Goal: Complete application form

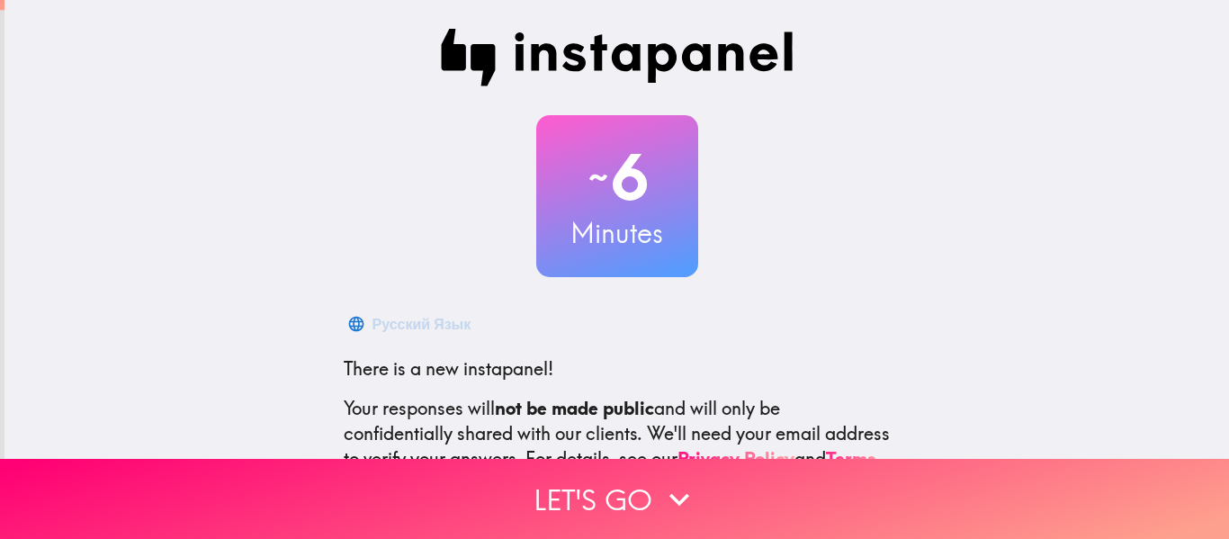
scroll to position [210, 0]
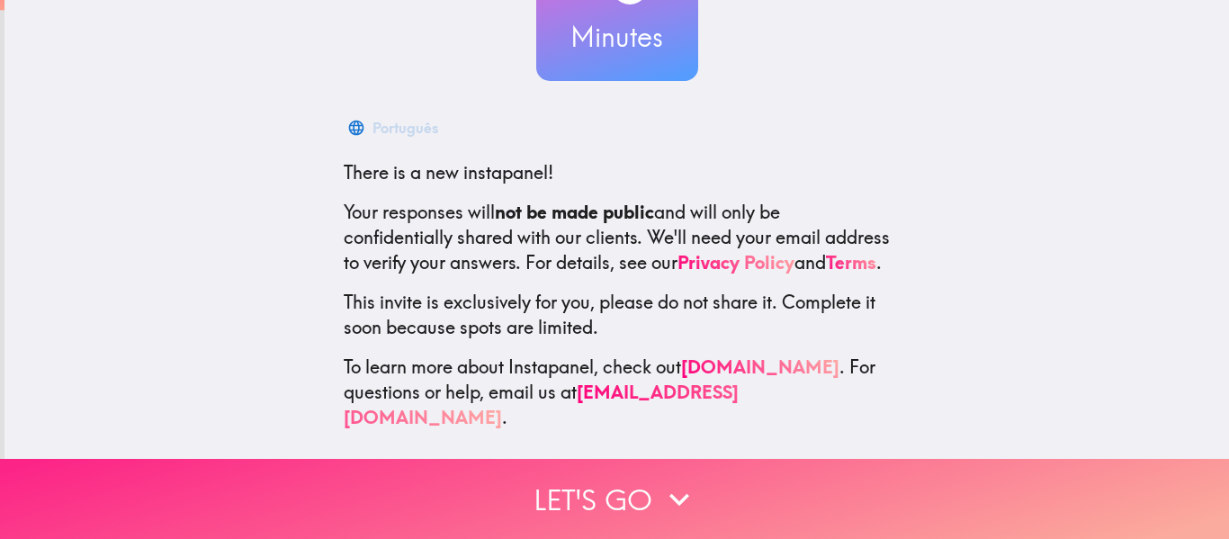
click at [616, 489] on button "Let's go" at bounding box center [614, 499] width 1229 height 80
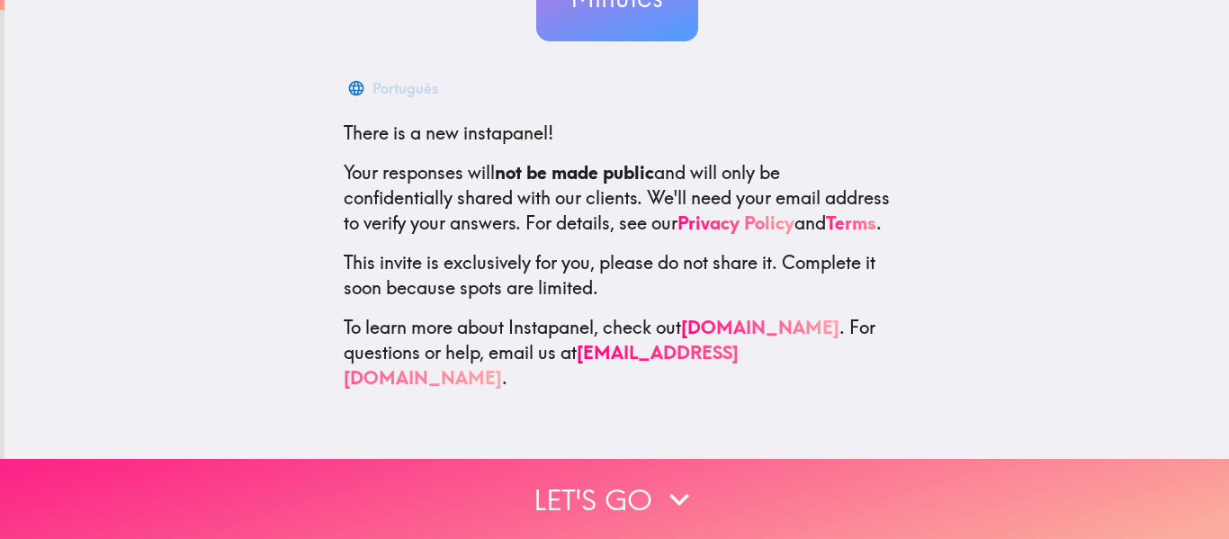
scroll to position [0, 0]
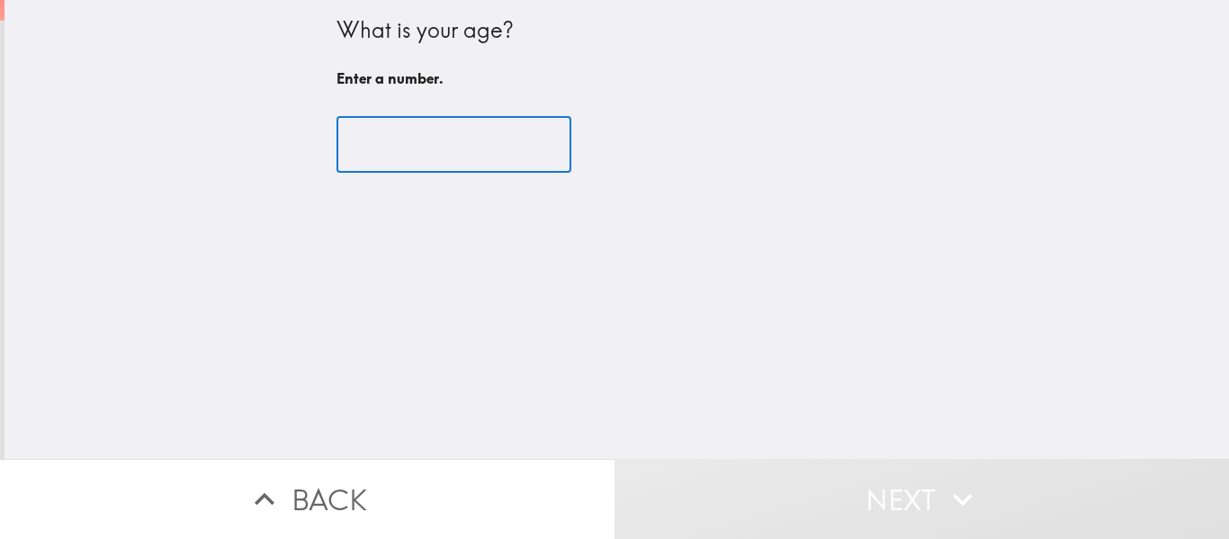
click at [390, 139] on input "number" at bounding box center [453, 145] width 235 height 56
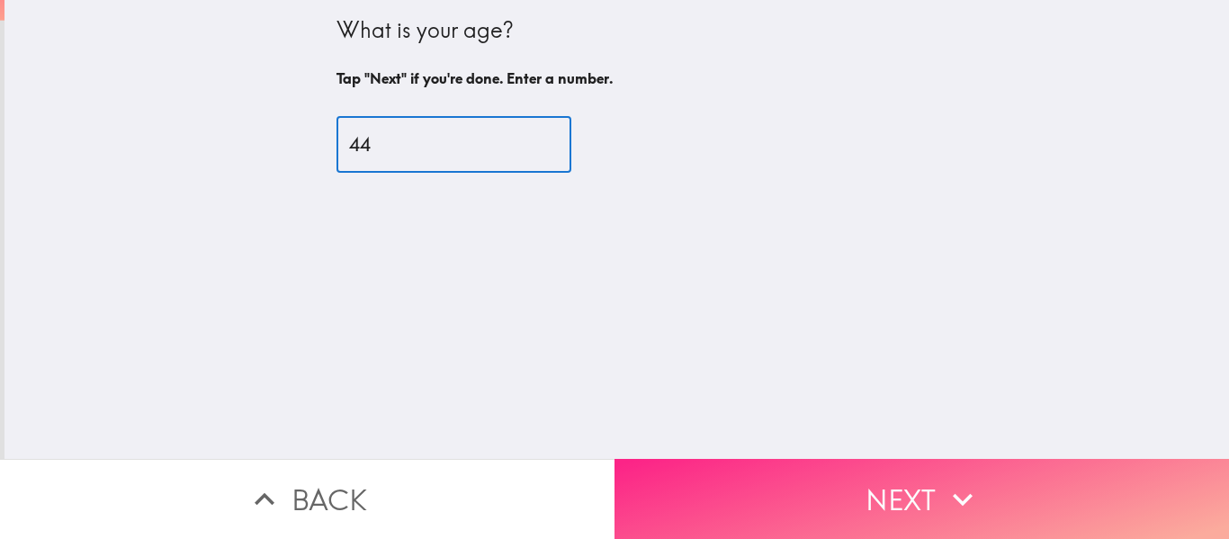
type input "44"
click at [817, 465] on button "Next" at bounding box center [921, 499] width 614 height 80
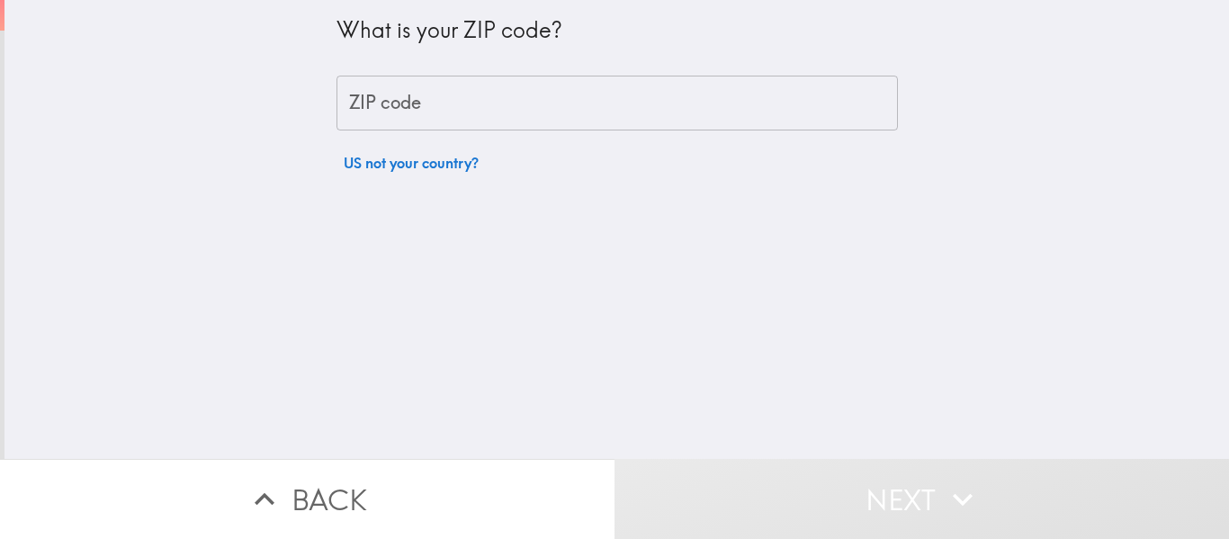
click at [374, 116] on input "ZIP code" at bounding box center [616, 104] width 561 height 56
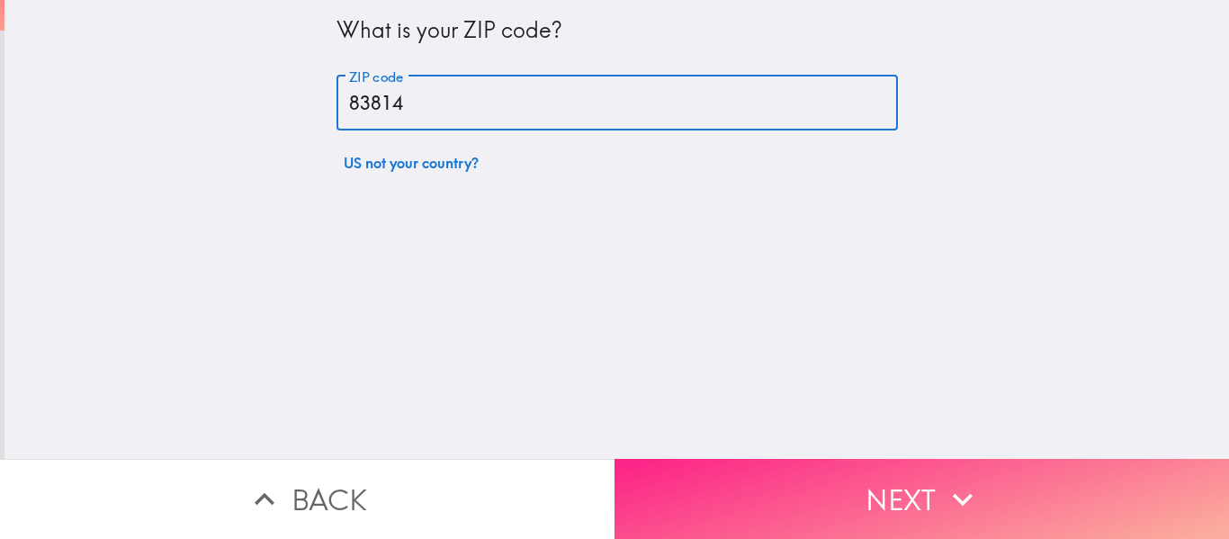
type input "83814"
click at [874, 459] on button "Next" at bounding box center [921, 499] width 614 height 80
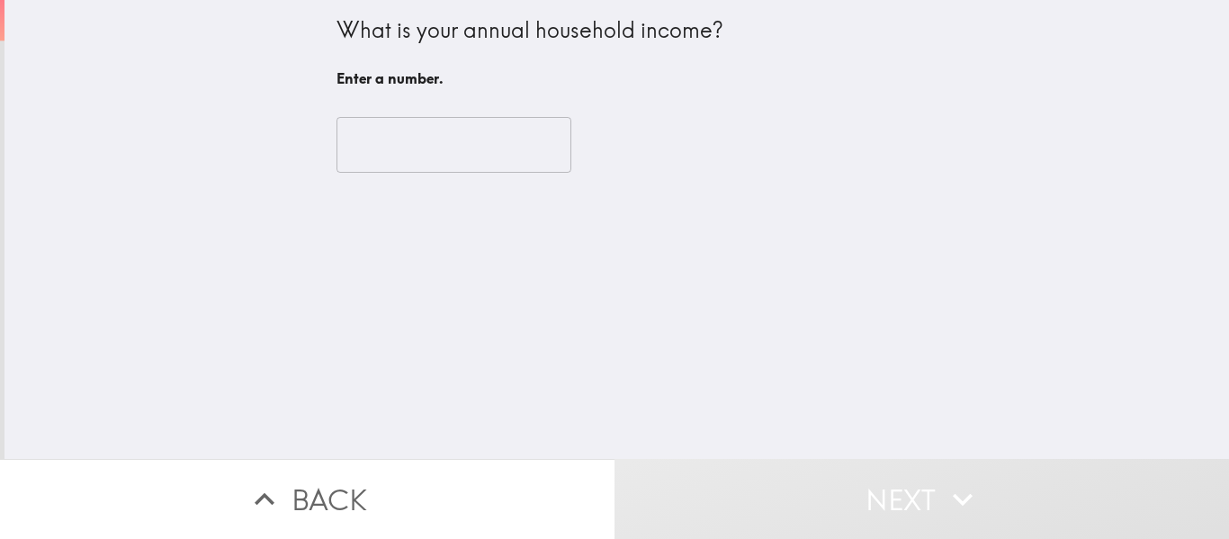
click at [403, 157] on input "number" at bounding box center [453, 145] width 235 height 56
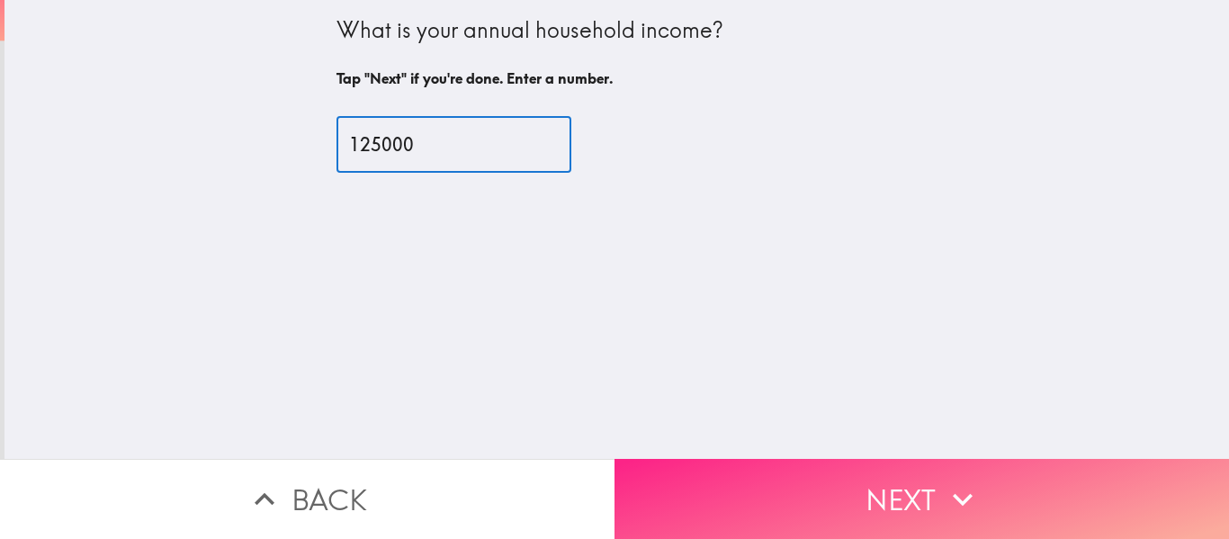
type input "125000"
click at [800, 465] on button "Next" at bounding box center [921, 499] width 614 height 80
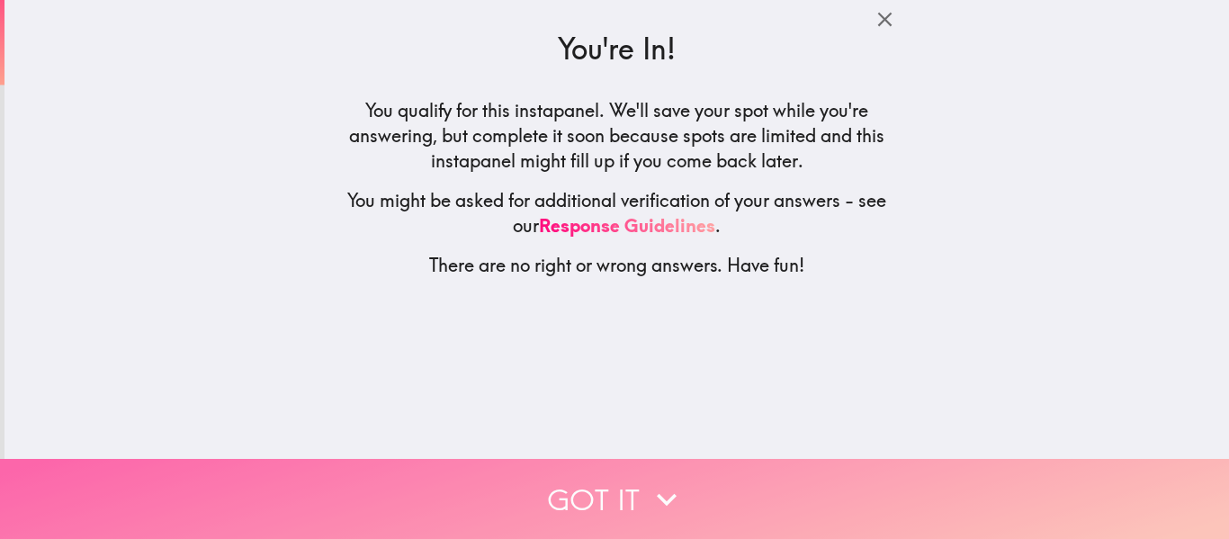
click at [606, 465] on button "Got it" at bounding box center [614, 499] width 1229 height 80
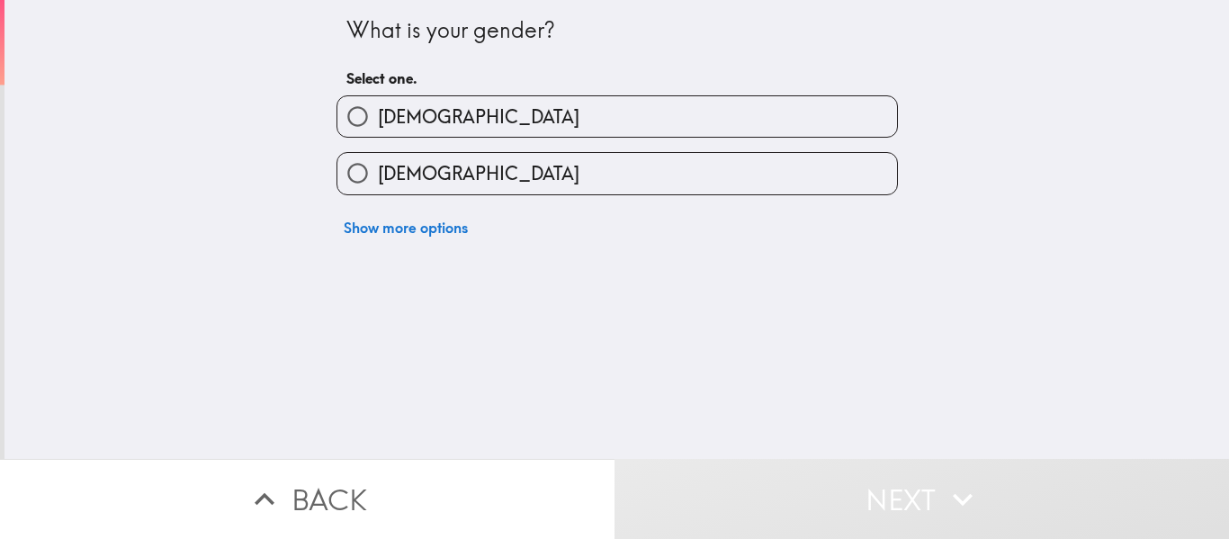
click at [356, 108] on input "Male" at bounding box center [357, 116] width 40 height 40
radio input "true"
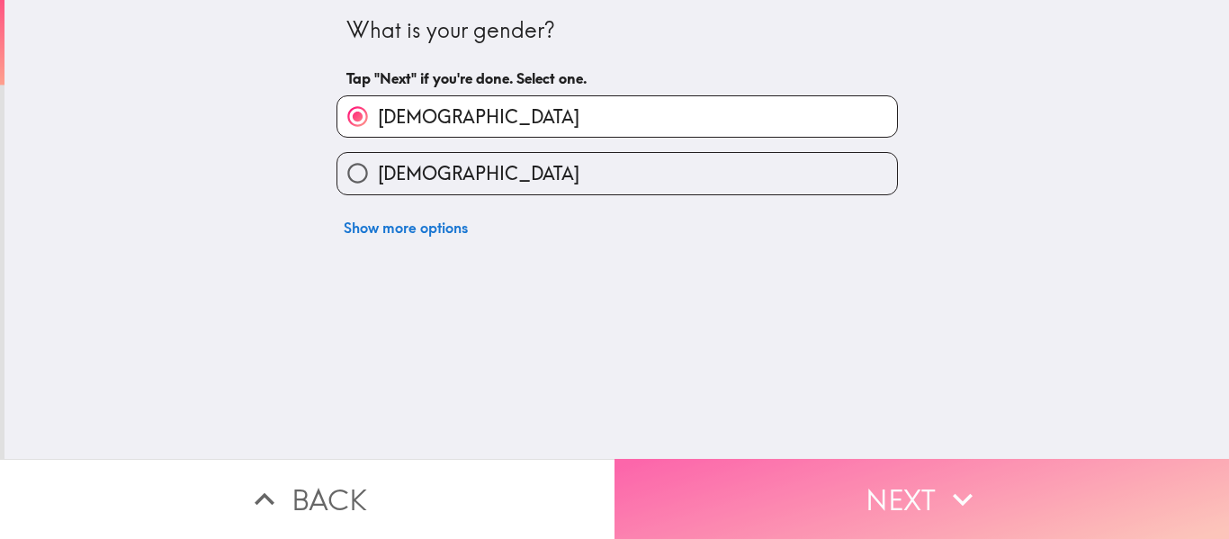
click at [732, 488] on button "Next" at bounding box center [921, 499] width 614 height 80
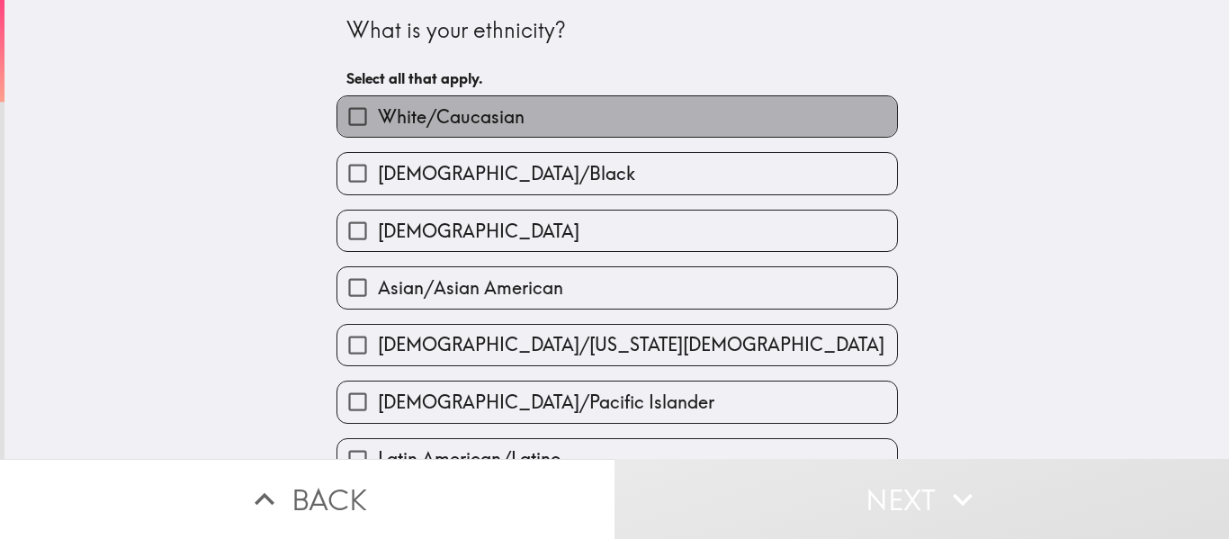
click at [378, 118] on span "White/Caucasian" at bounding box center [451, 116] width 147 height 25
click at [375, 118] on input "White/Caucasian" at bounding box center [357, 116] width 40 height 40
checkbox input "true"
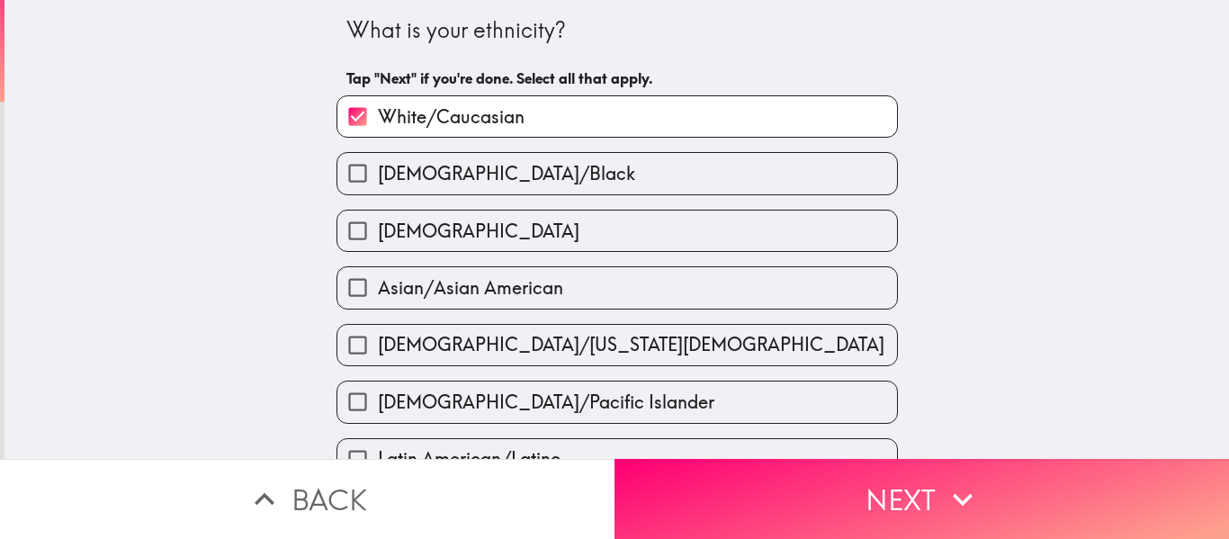
click at [127, 158] on div "What is your ethnicity? Tap "Next" if you're done. Select all that apply. White…" at bounding box center [616, 229] width 1224 height 459
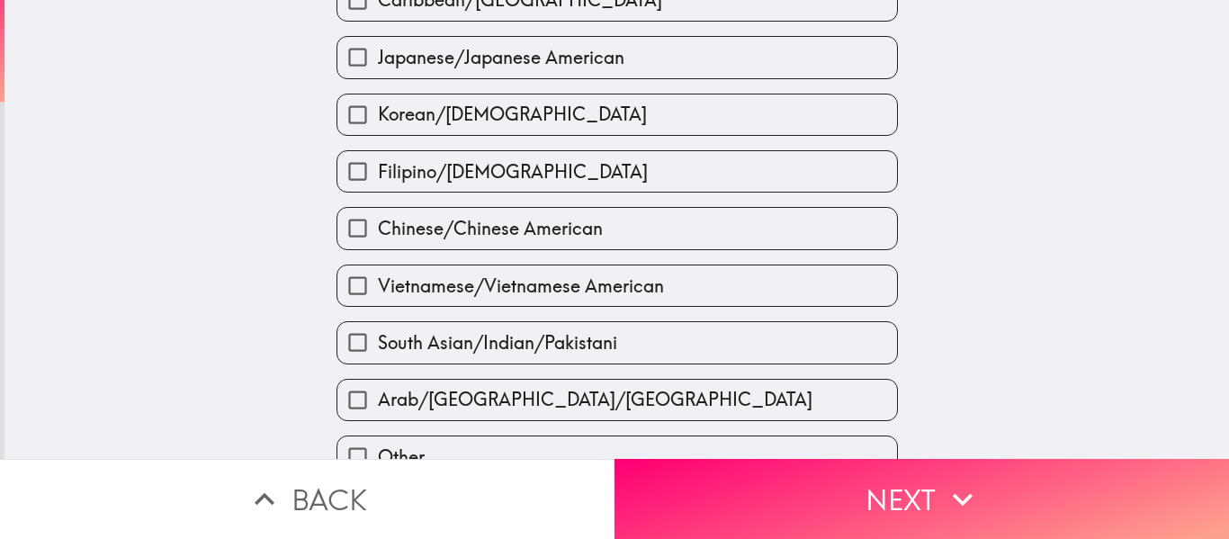
scroll to position [720, 0]
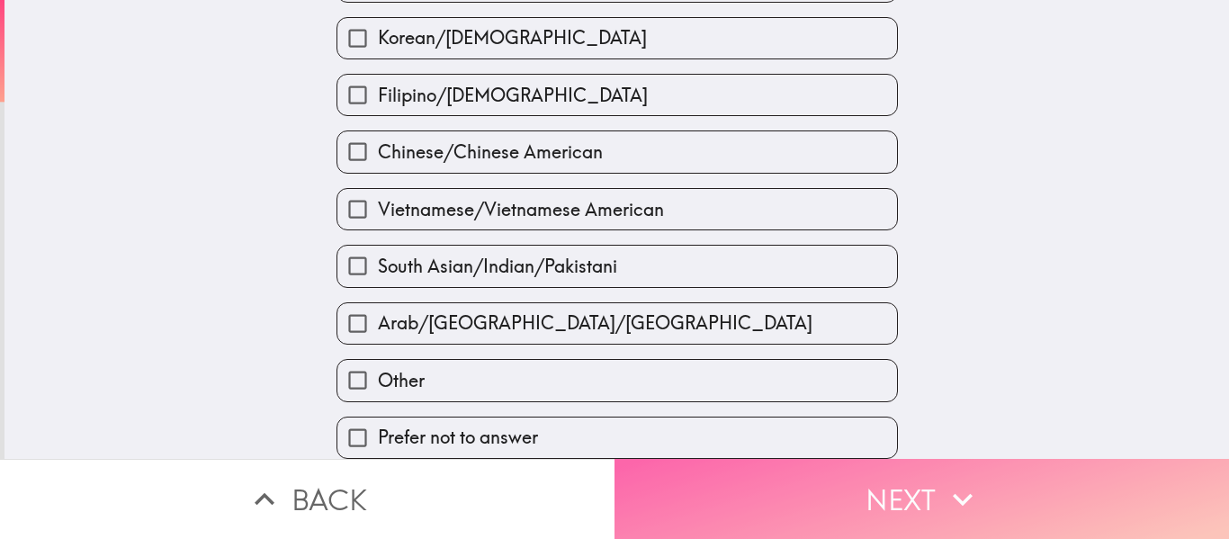
click at [708, 486] on button "Next" at bounding box center [921, 499] width 614 height 80
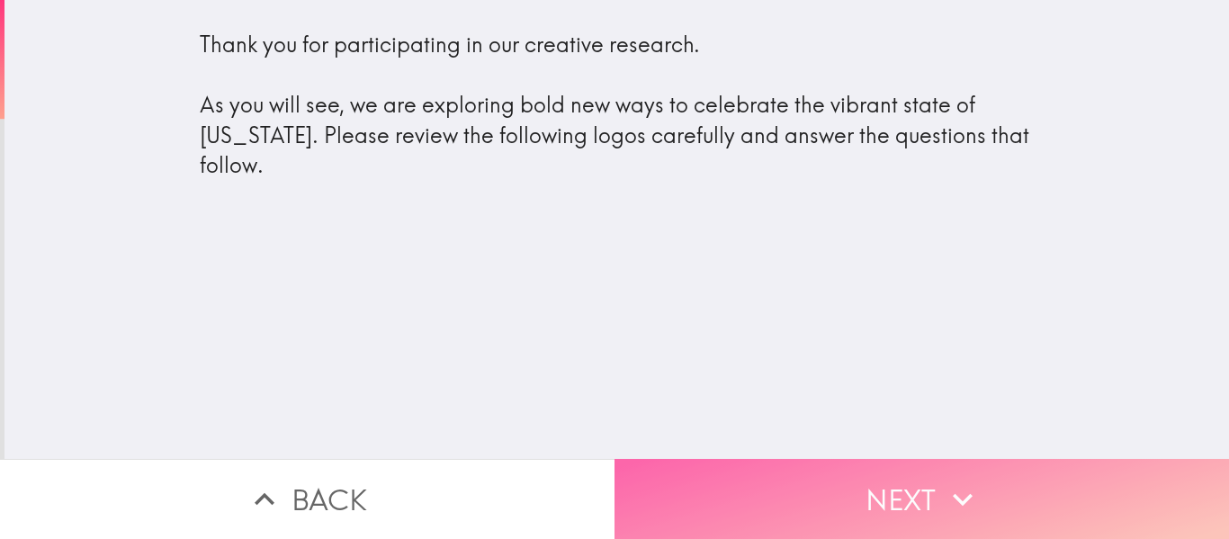
click at [792, 488] on button "Next" at bounding box center [921, 499] width 614 height 80
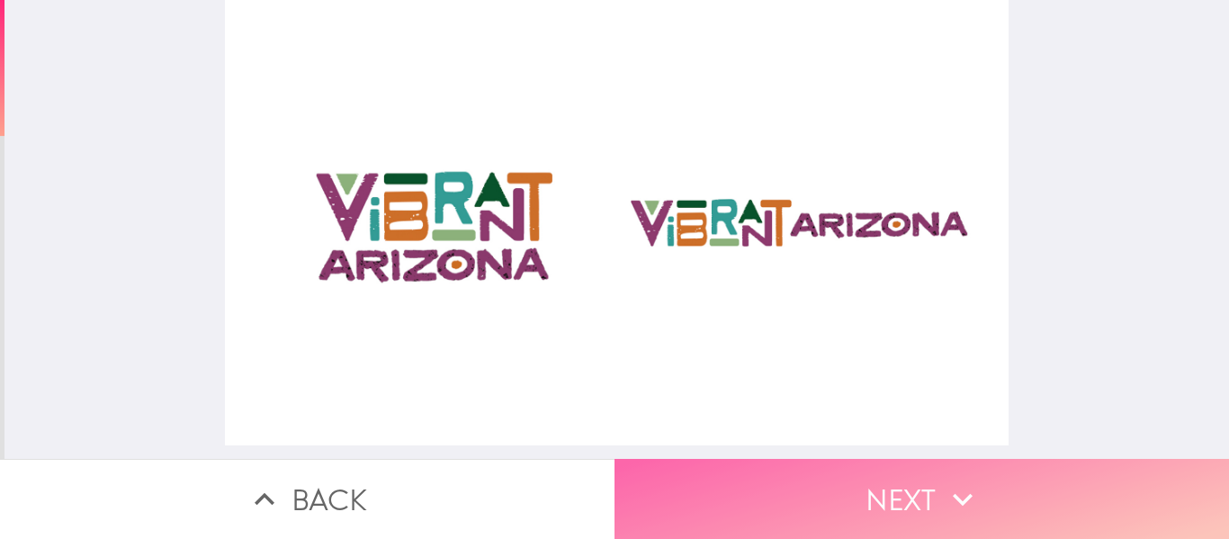
click at [833, 474] on button "Next" at bounding box center [921, 499] width 614 height 80
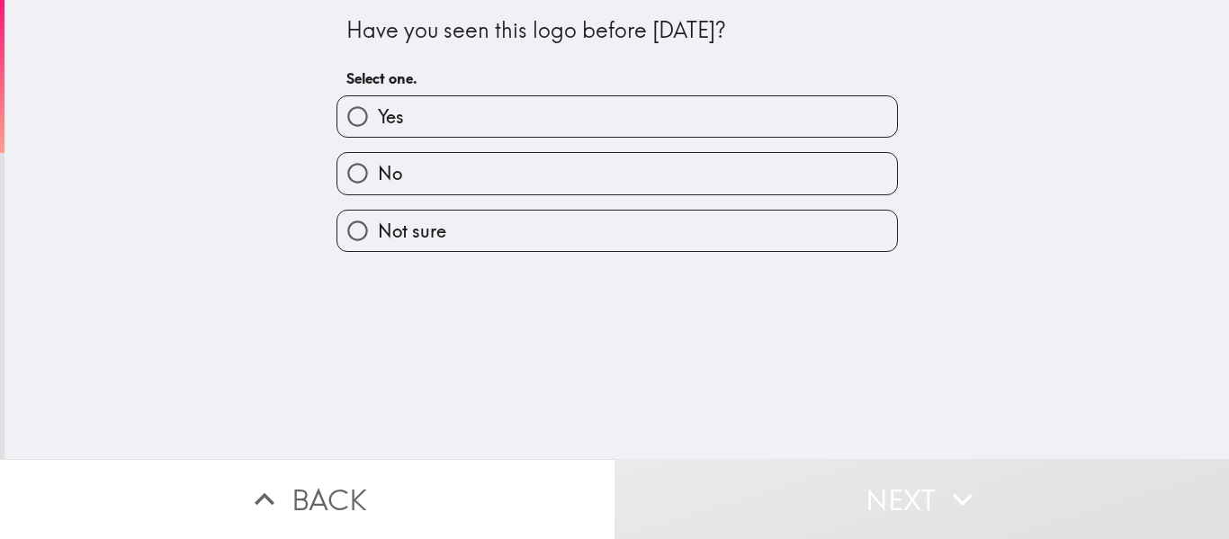
click at [422, 179] on label "No" at bounding box center [616, 173] width 559 height 40
click at [378, 179] on input "No" at bounding box center [357, 173] width 40 height 40
radio input "true"
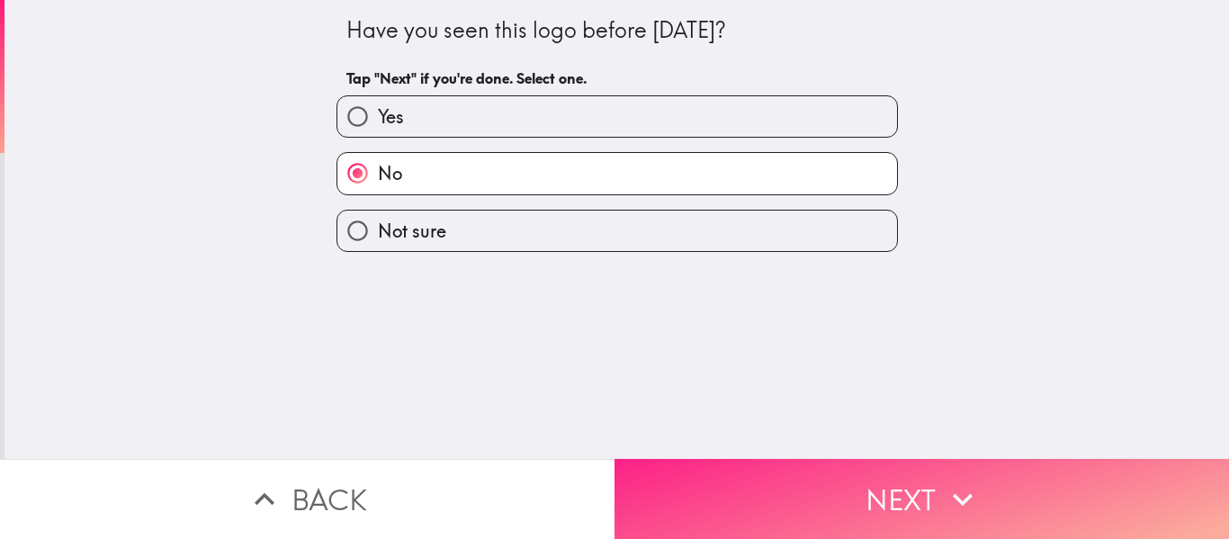
click at [857, 490] on button "Next" at bounding box center [921, 499] width 614 height 80
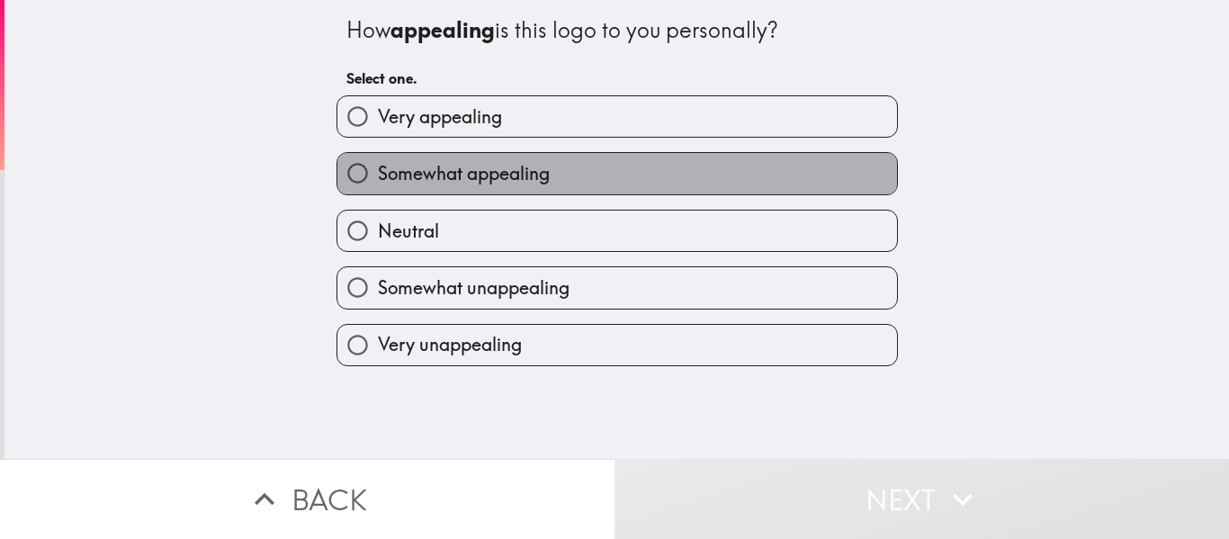
click at [398, 171] on span "Somewhat appealing" at bounding box center [464, 173] width 172 height 25
click at [378, 171] on input "Somewhat appealing" at bounding box center [357, 173] width 40 height 40
radio input "true"
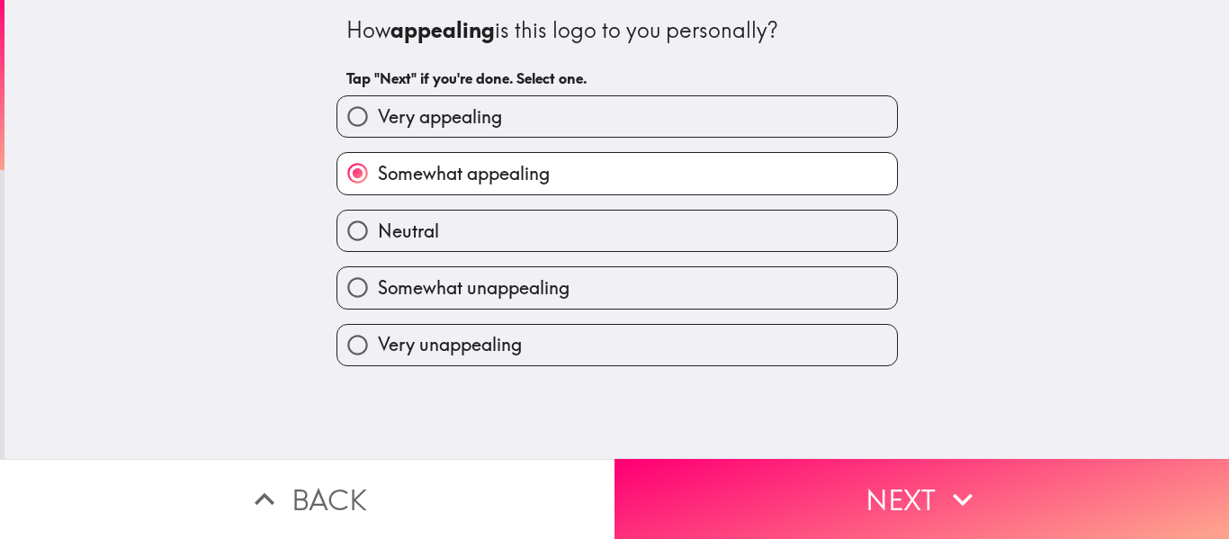
click at [157, 171] on div "How appealing is this logo to you personally? Tap "Next" if you're done. Select…" at bounding box center [616, 229] width 1224 height 459
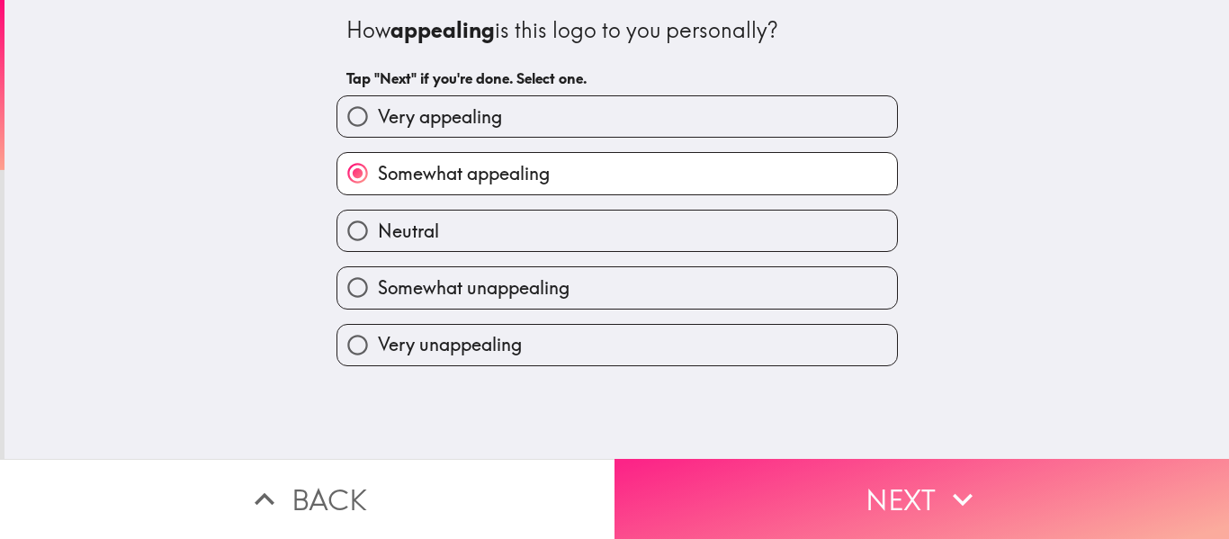
click at [872, 511] on button "Next" at bounding box center [921, 499] width 614 height 80
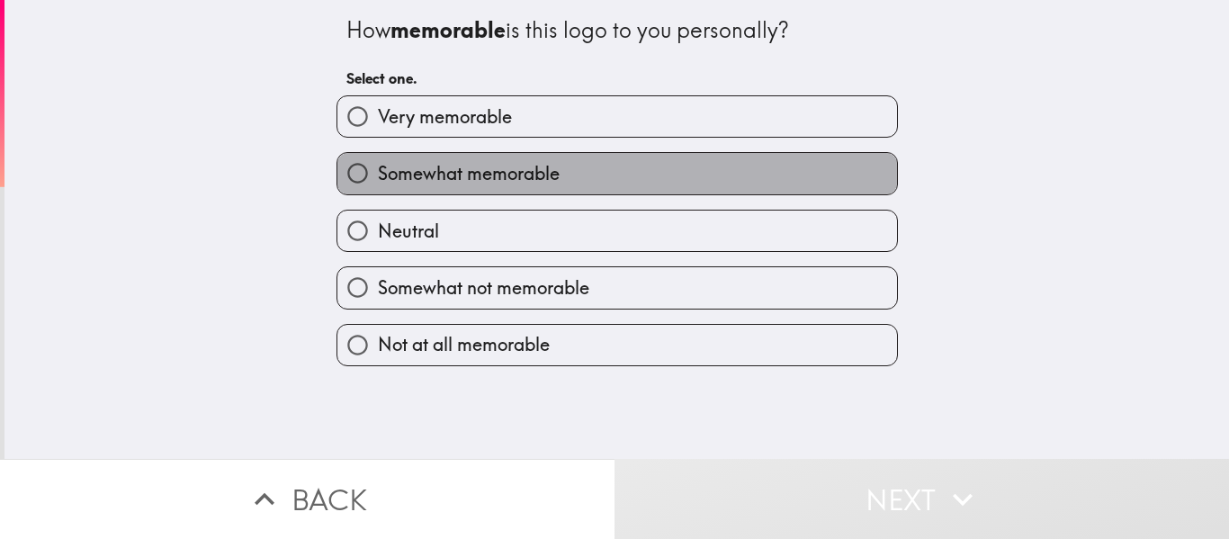
click at [442, 177] on span "Somewhat memorable" at bounding box center [469, 173] width 182 height 25
click at [378, 177] on input "Somewhat memorable" at bounding box center [357, 173] width 40 height 40
radio input "true"
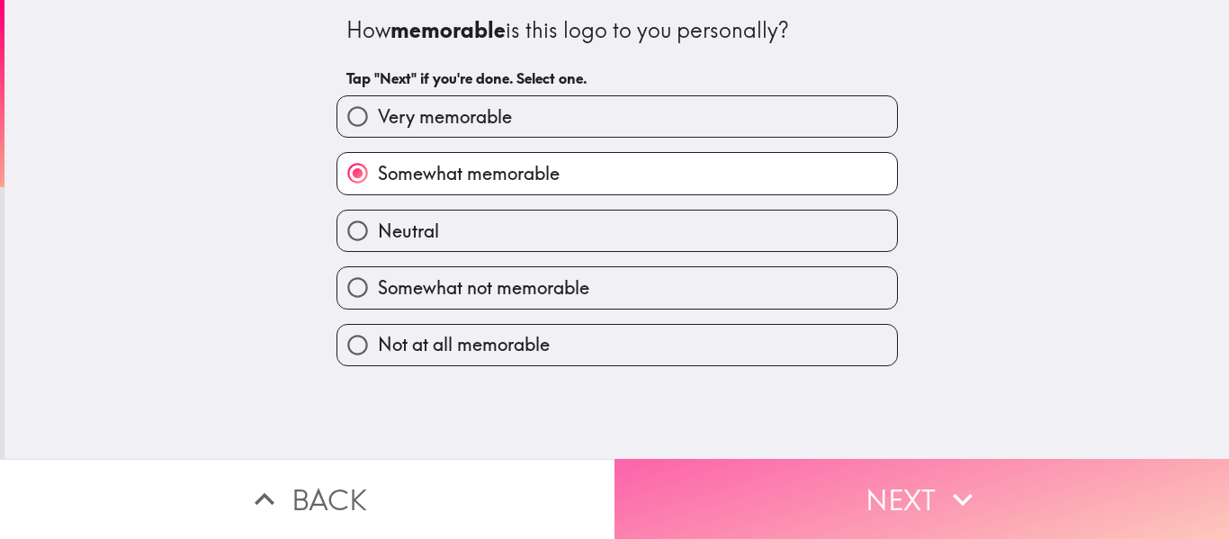
click at [901, 485] on button "Next" at bounding box center [921, 499] width 614 height 80
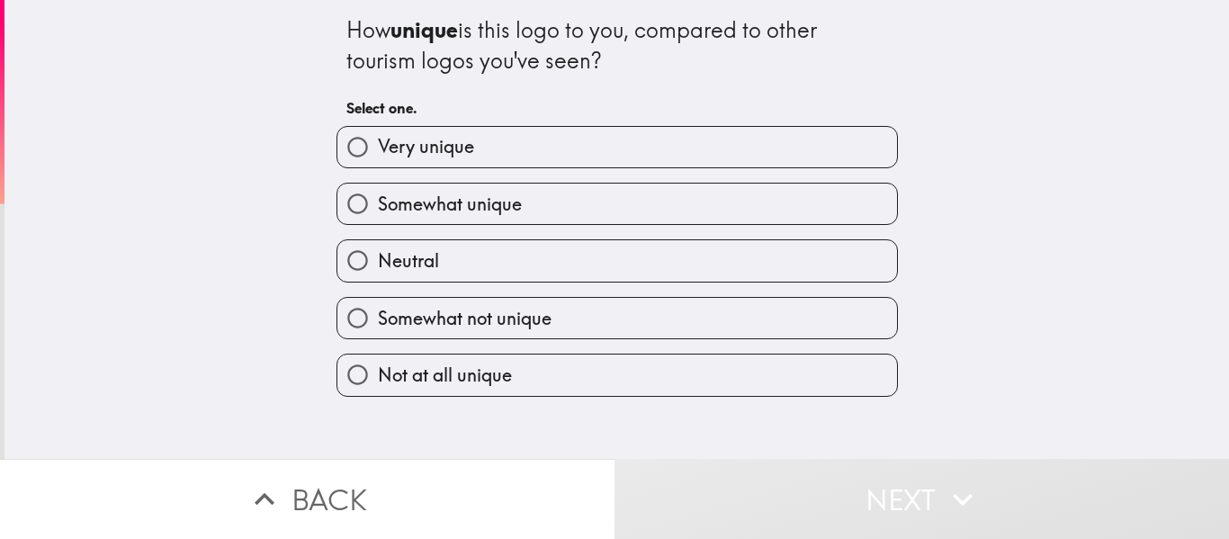
click at [426, 215] on span "Somewhat unique" at bounding box center [450, 204] width 144 height 25
click at [378, 215] on input "Somewhat unique" at bounding box center [357, 203] width 40 height 40
radio input "true"
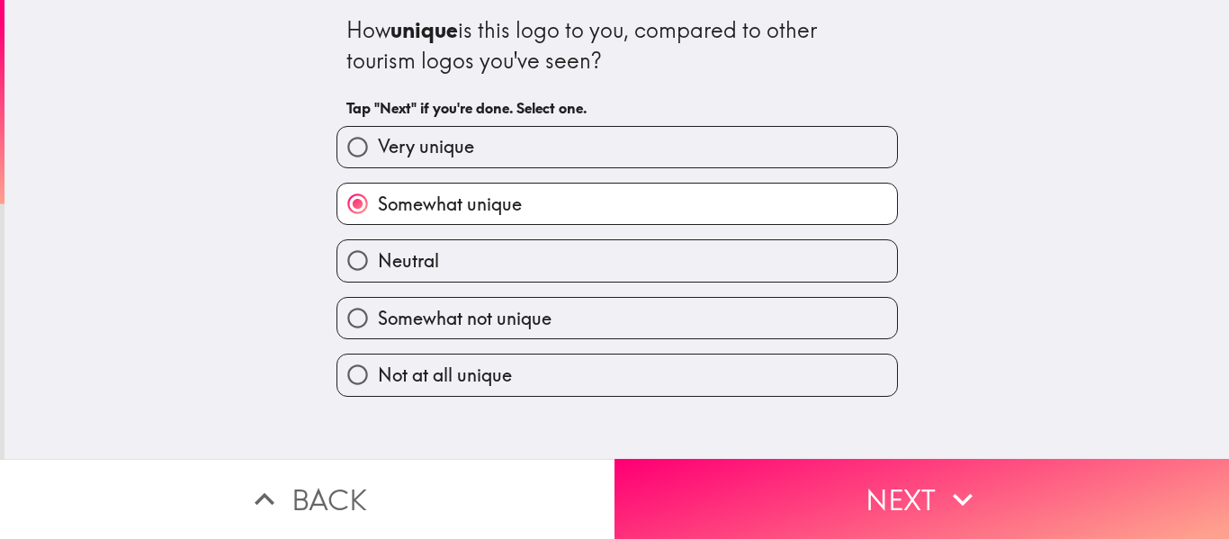
click at [199, 189] on div "How unique is this logo to you, compared to other tourism logos you've seen? Ta…" at bounding box center [616, 229] width 1224 height 459
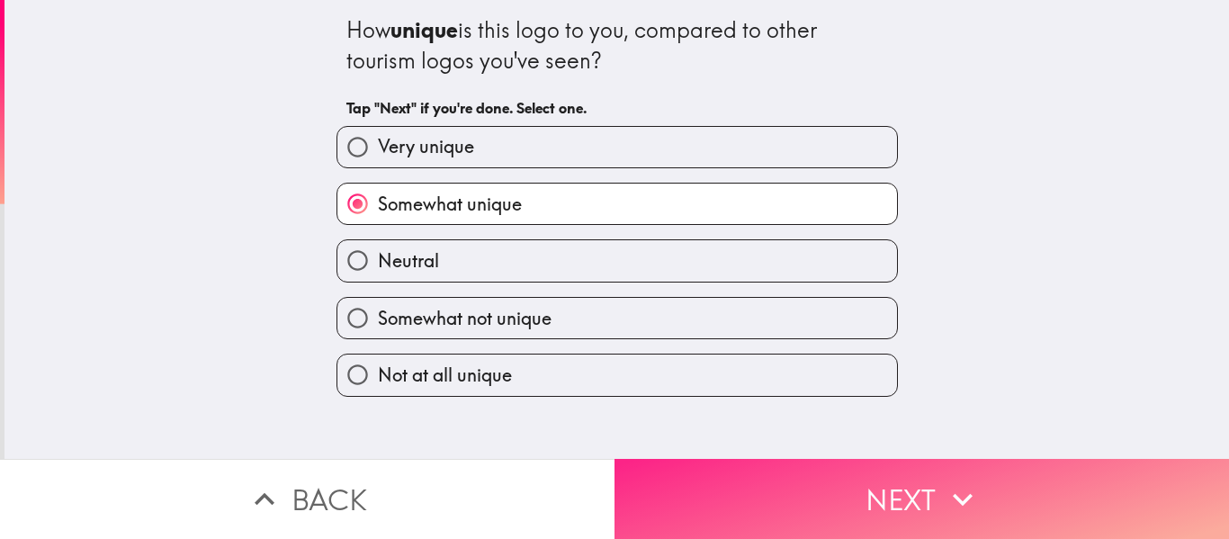
click at [824, 477] on button "Next" at bounding box center [921, 499] width 614 height 80
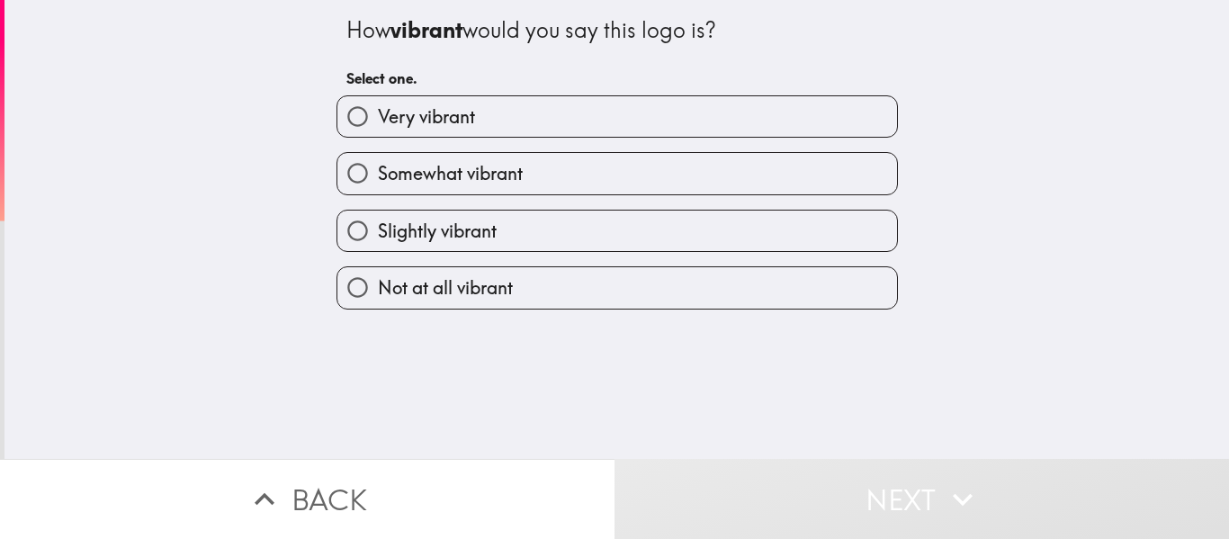
drag, startPoint x: 337, startPoint y: 33, endPoint x: 709, endPoint y: 39, distance: 371.5
click at [714, 44] on div "How vibrant would you say this logo is? Select one. Very vibrant Somewhat vibra…" at bounding box center [617, 154] width 576 height 309
click at [704, 29] on div "How vibrant would you say this logo is?" at bounding box center [616, 30] width 541 height 31
click at [378, 166] on span "Somewhat vibrant" at bounding box center [450, 173] width 145 height 25
click at [372, 166] on input "Somewhat vibrant" at bounding box center [357, 173] width 40 height 40
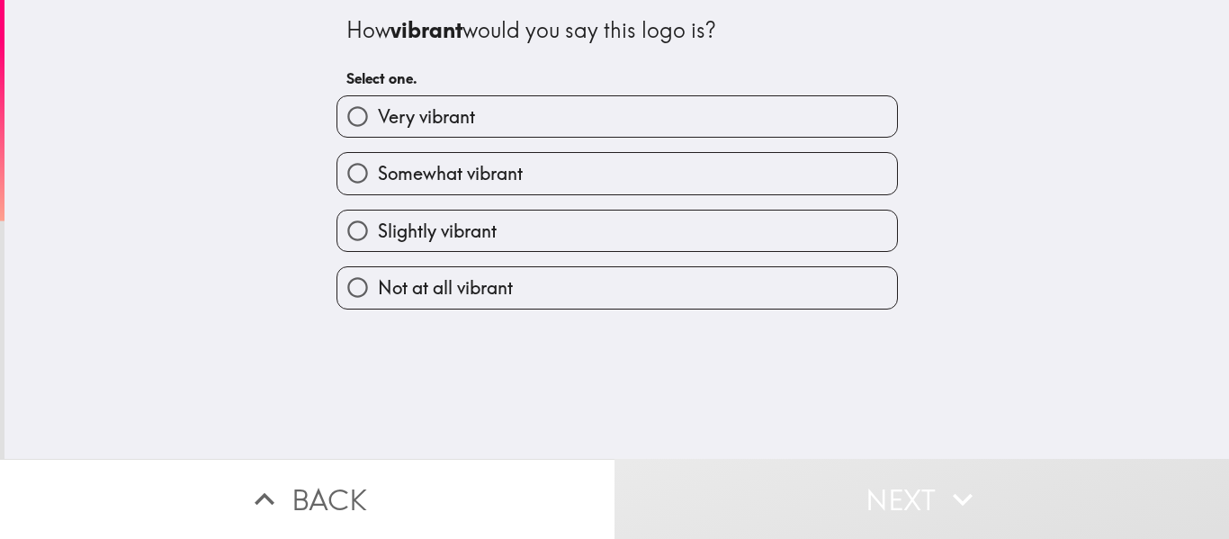
radio input "true"
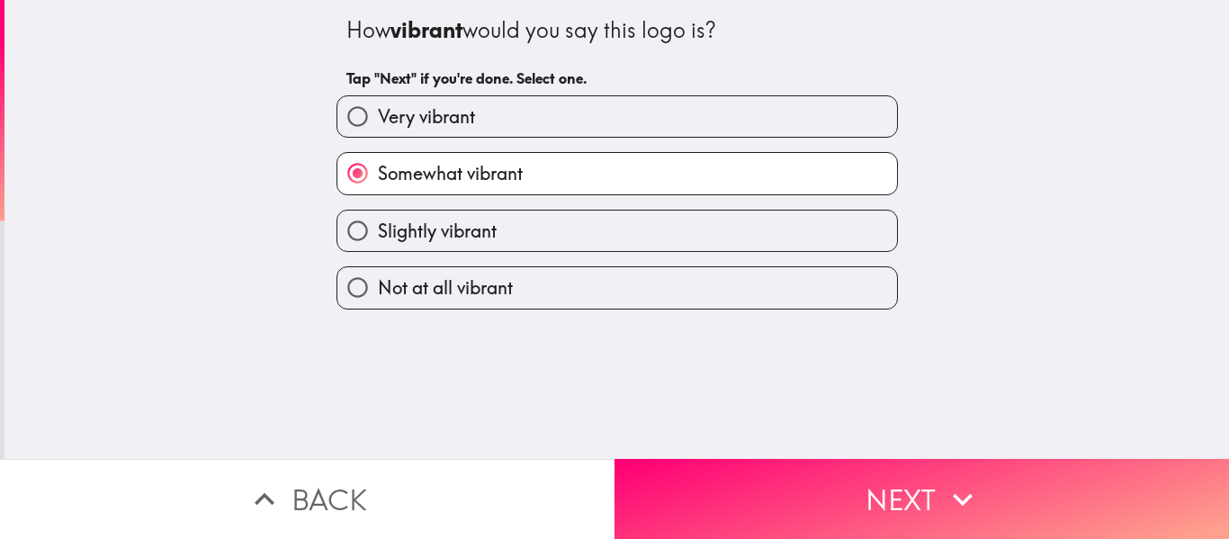
click at [245, 153] on div "How vibrant would you say this logo is? Tap "Next" if you're done. Select one. …" at bounding box center [616, 229] width 1224 height 459
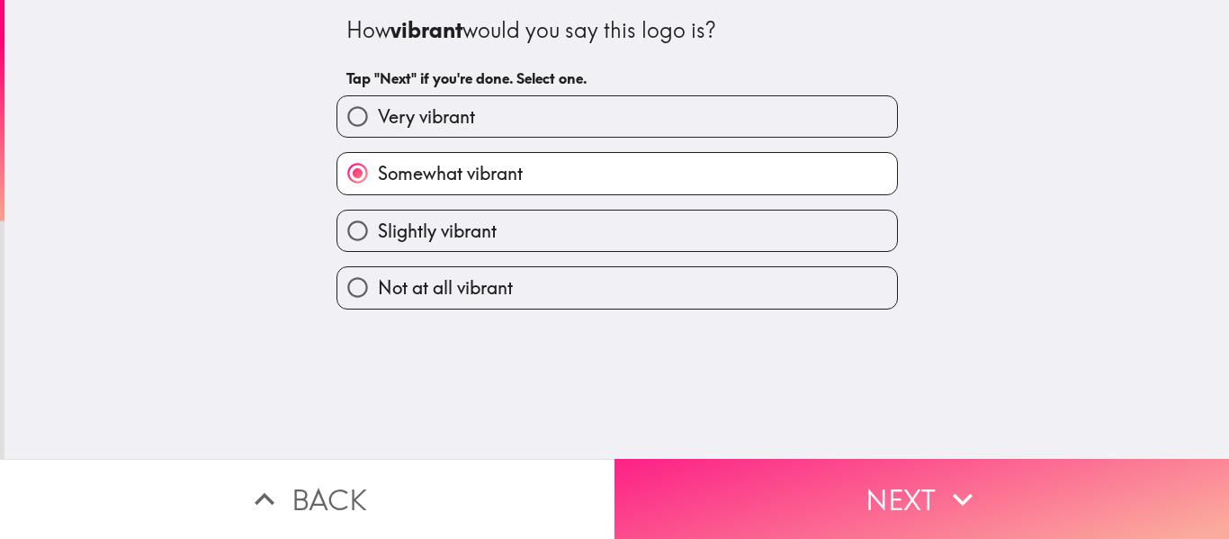
click at [922, 501] on button "Next" at bounding box center [921, 499] width 614 height 80
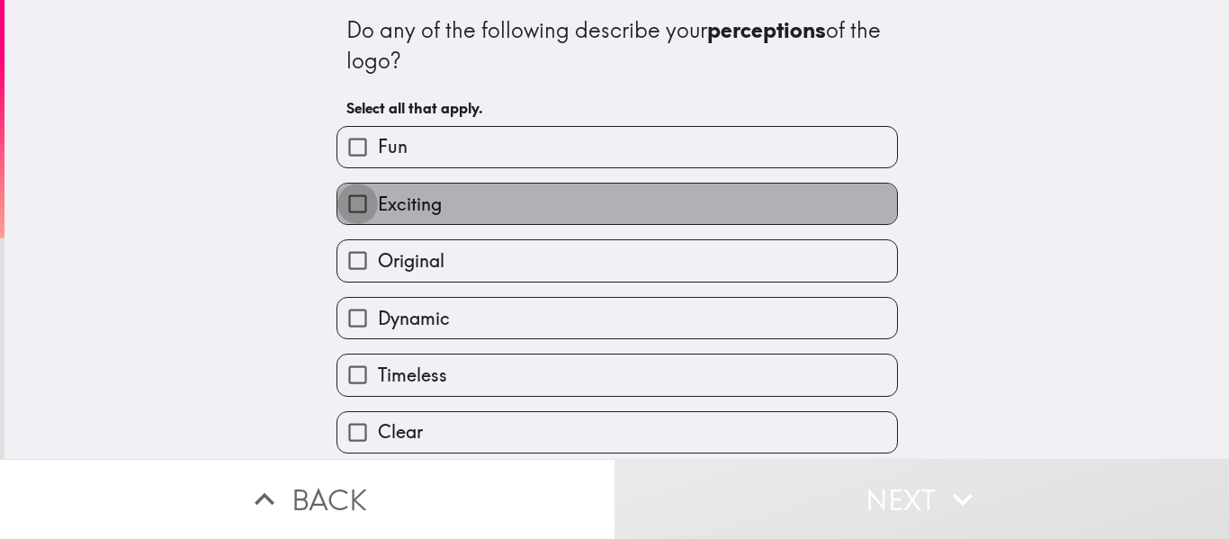
click at [348, 206] on input "Exciting" at bounding box center [357, 203] width 40 height 40
checkbox input "true"
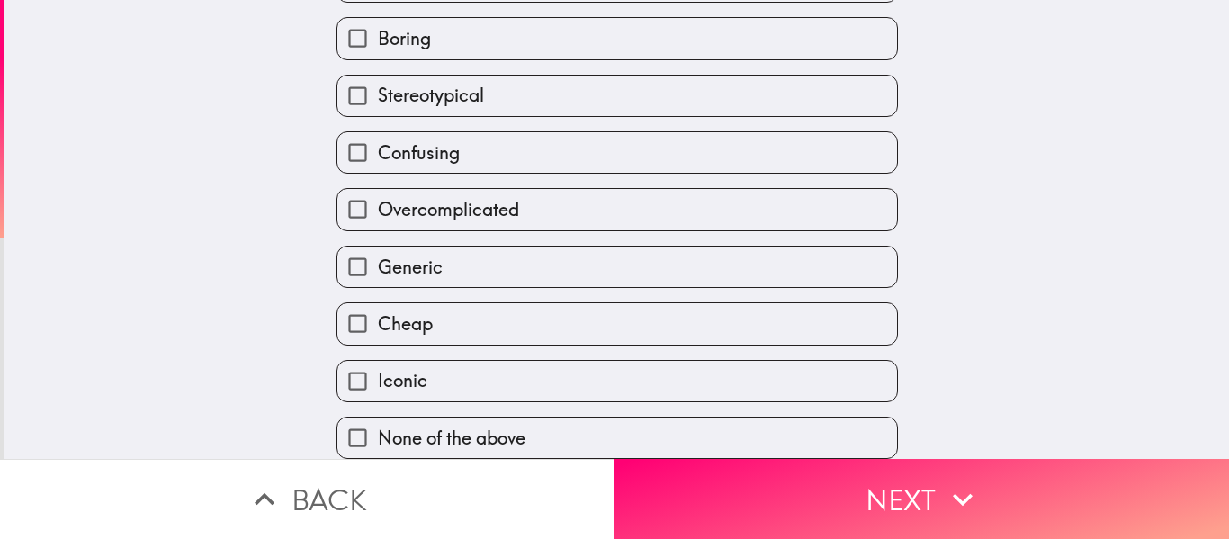
scroll to position [284, 0]
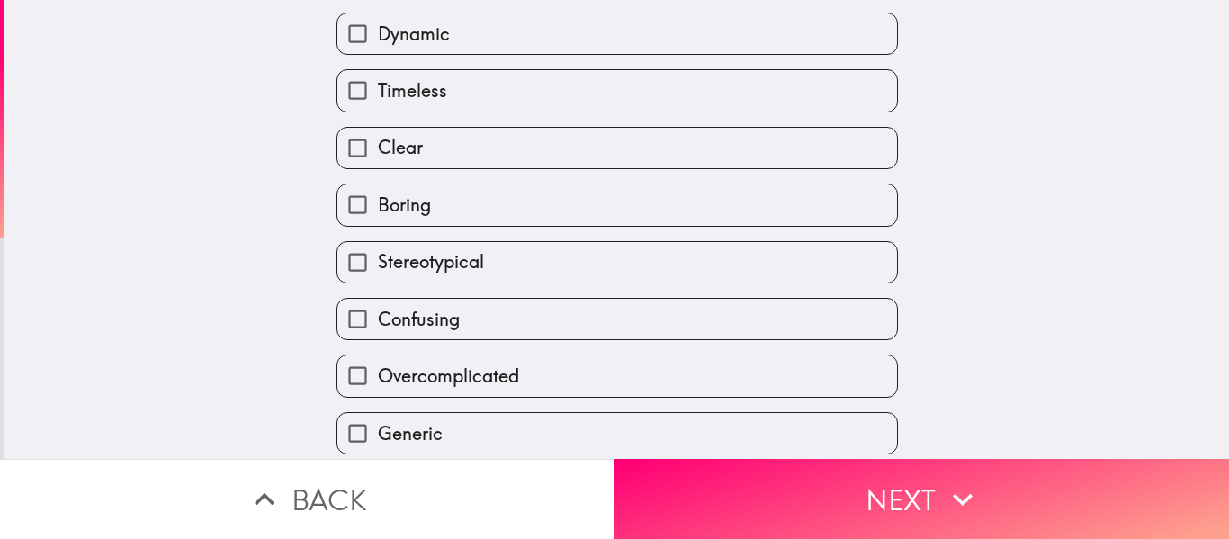
click at [347, 149] on input "Clear" at bounding box center [357, 148] width 40 height 40
checkbox input "true"
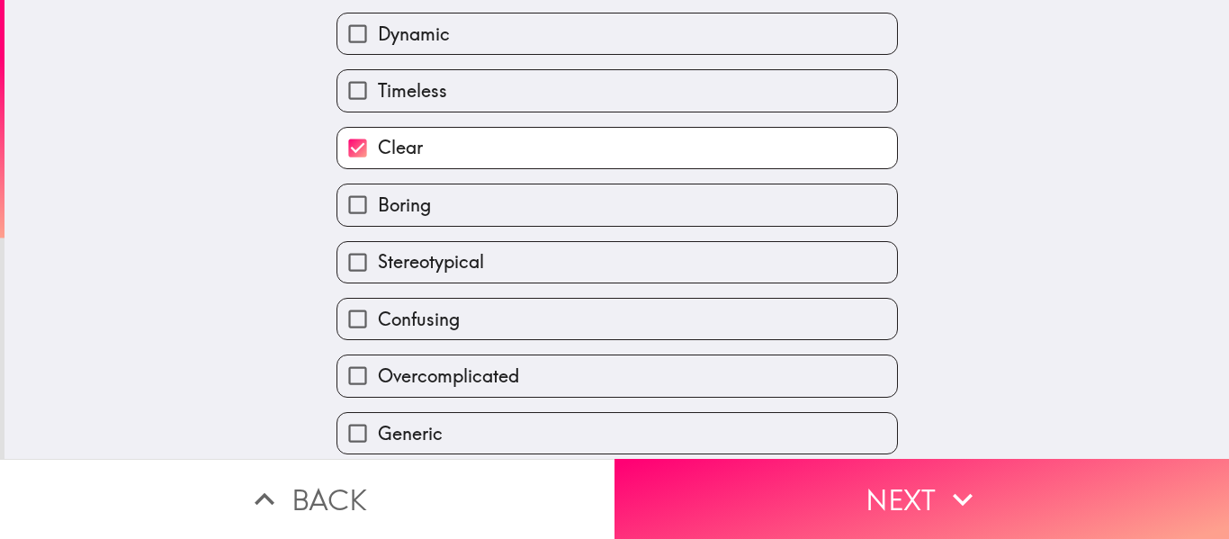
scroll to position [104, 0]
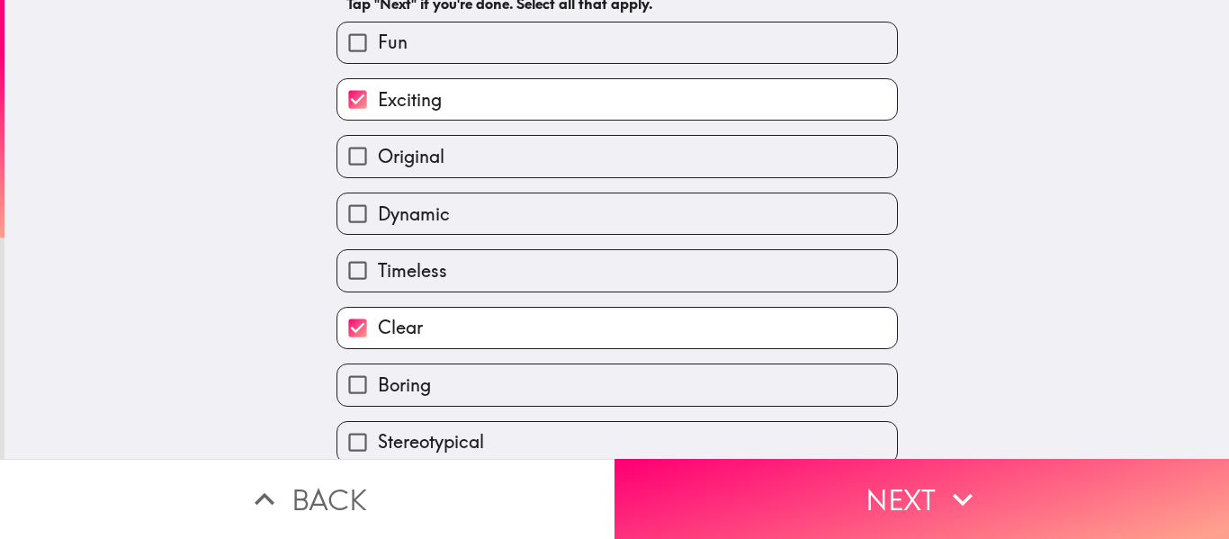
click at [393, 162] on span "Original" at bounding box center [411, 156] width 67 height 25
click at [378, 162] on input "Original" at bounding box center [357, 156] width 40 height 40
checkbox input "true"
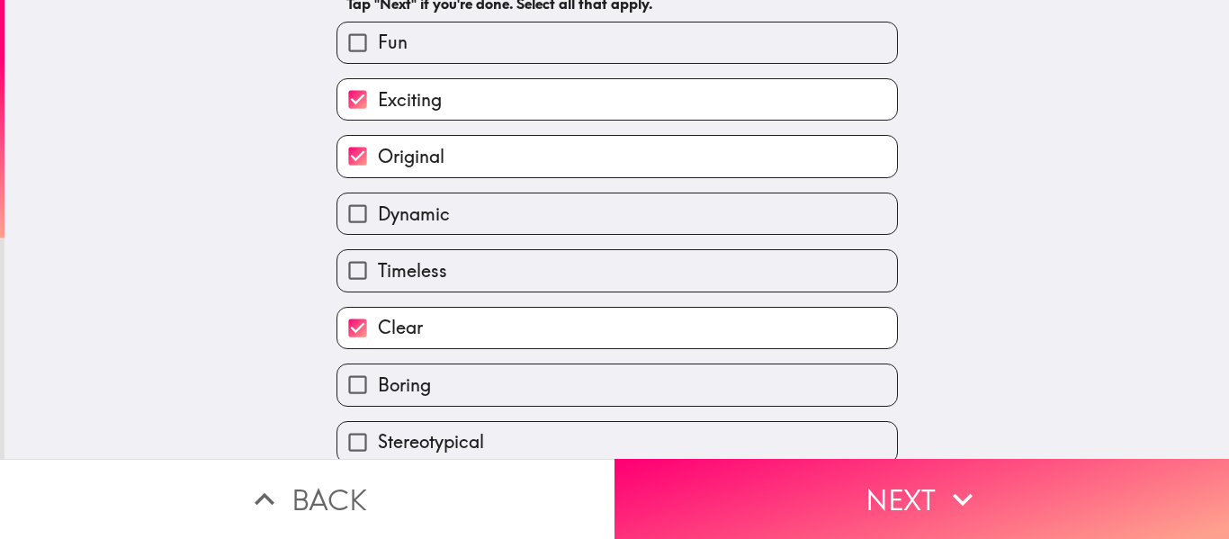
scroll to position [0, 0]
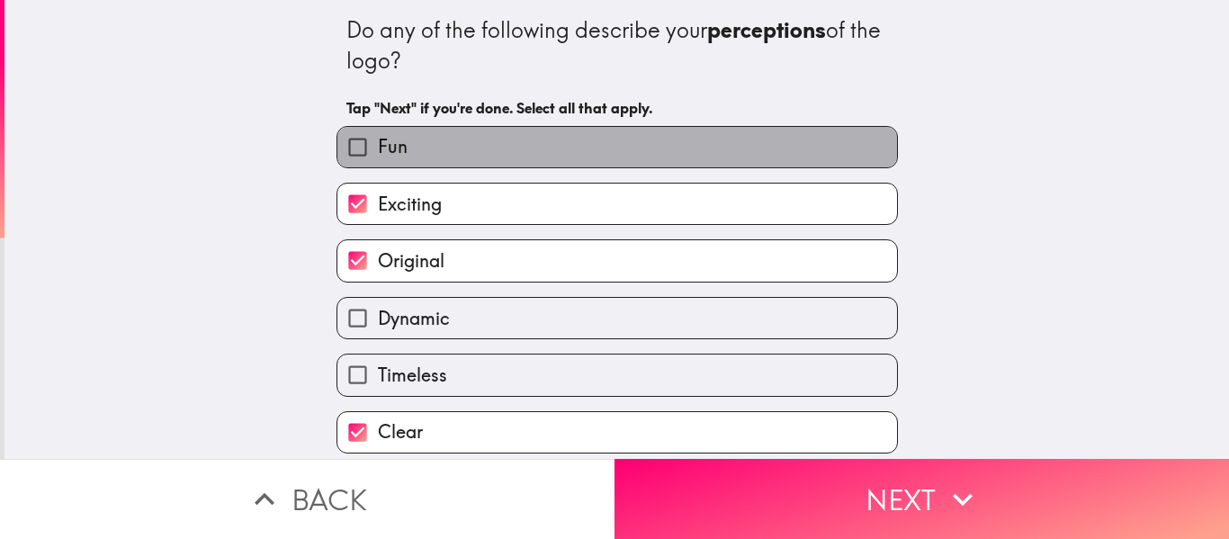
click at [411, 159] on label "Fun" at bounding box center [616, 147] width 559 height 40
click at [378, 159] on input "Fun" at bounding box center [357, 147] width 40 height 40
checkbox input "true"
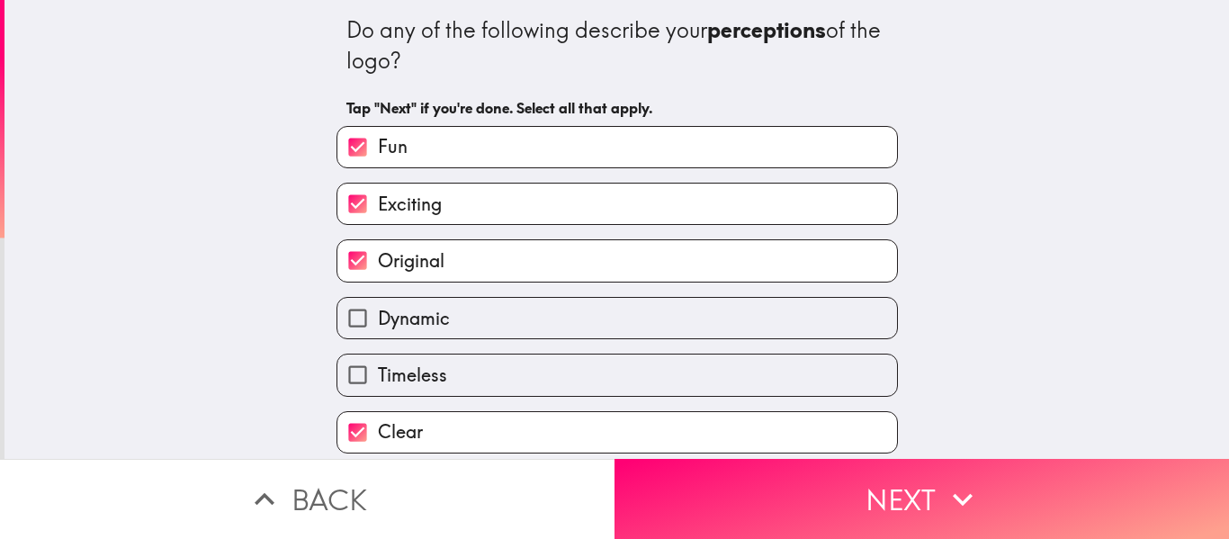
click at [355, 321] on input "Dynamic" at bounding box center [357, 318] width 40 height 40
checkbox input "true"
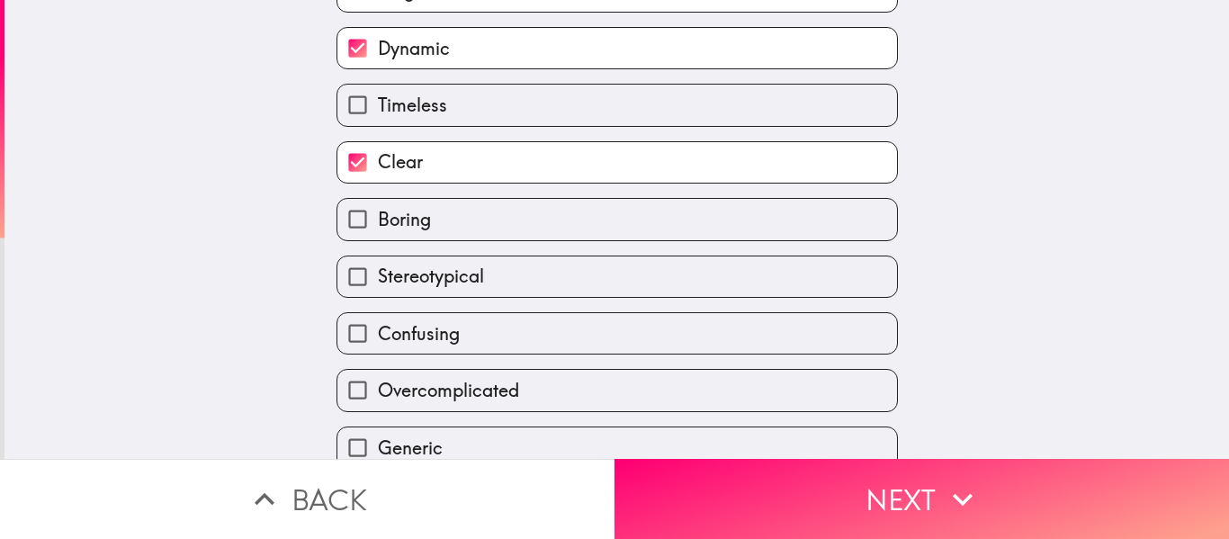
scroll to position [464, 0]
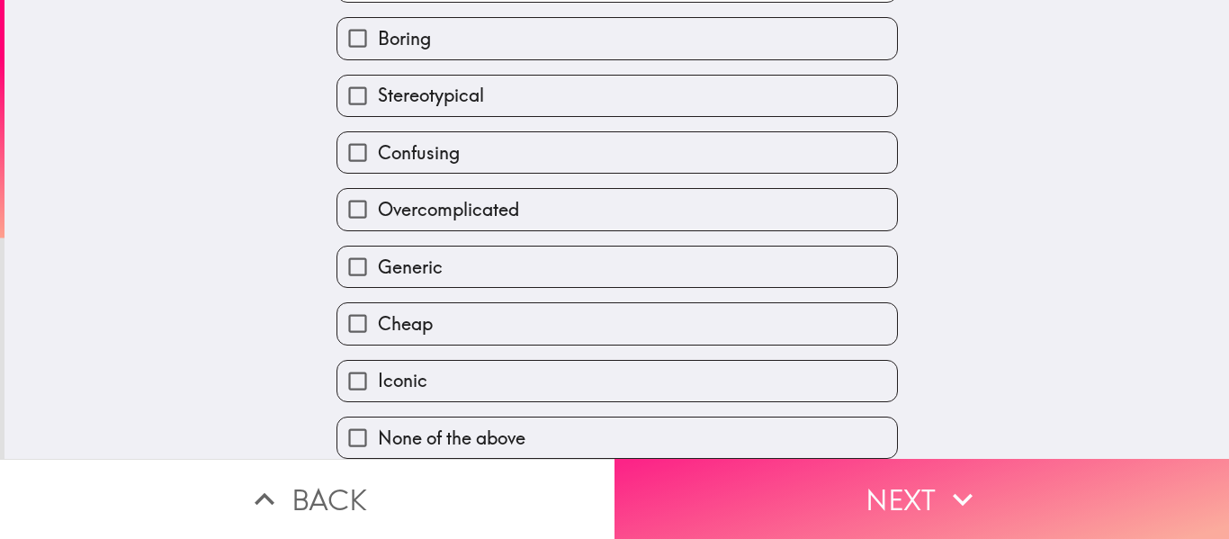
click at [846, 466] on button "Next" at bounding box center [921, 499] width 614 height 80
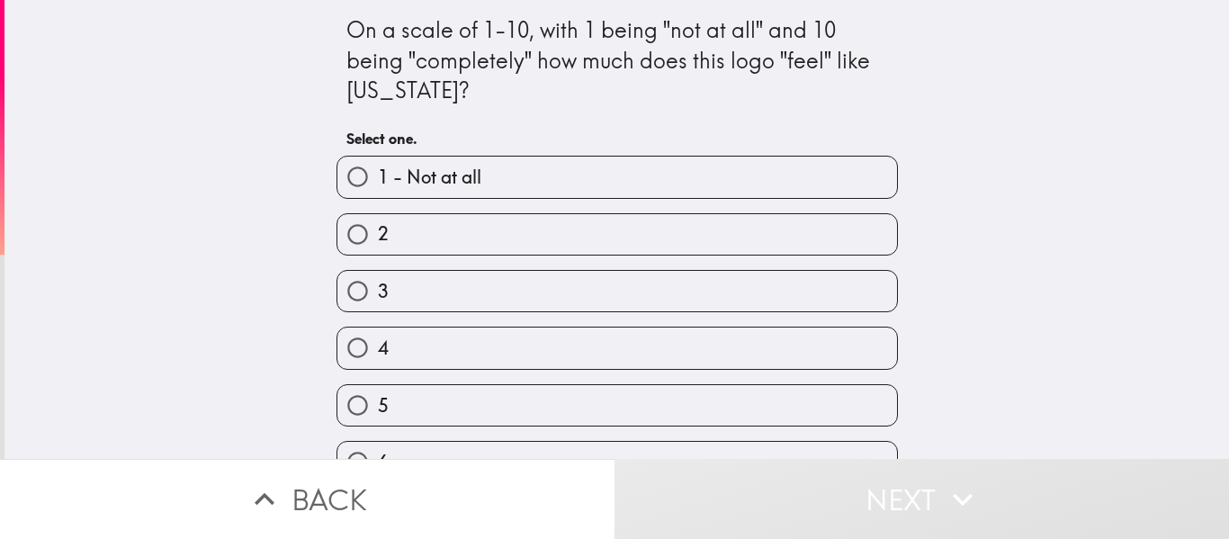
scroll to position [266, 0]
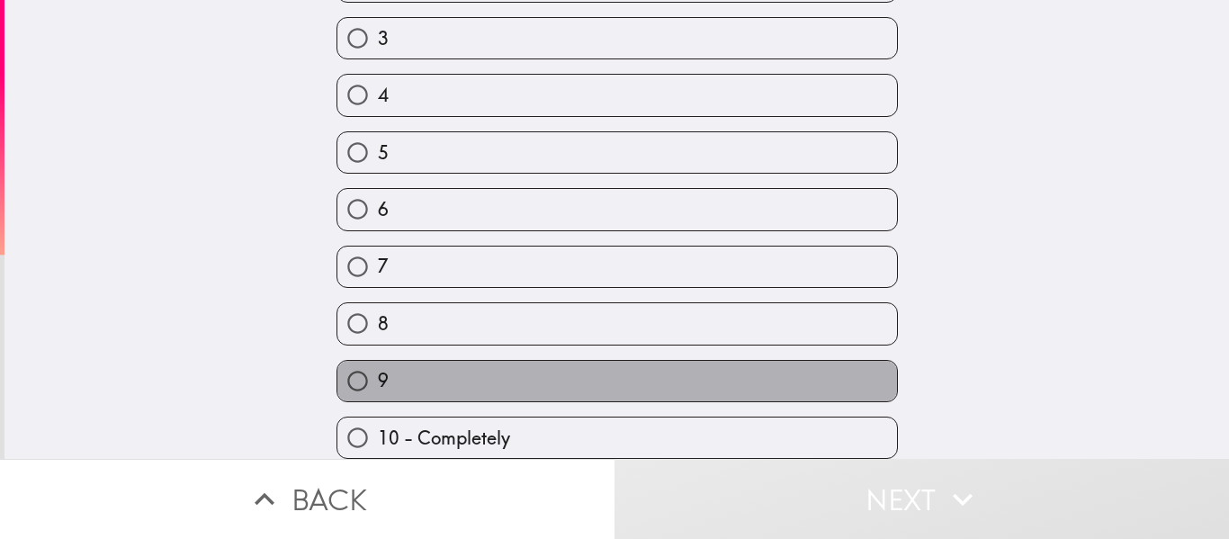
click at [378, 368] on span "9" at bounding box center [383, 380] width 11 height 25
click at [366, 362] on input "9" at bounding box center [357, 381] width 40 height 40
radio input "true"
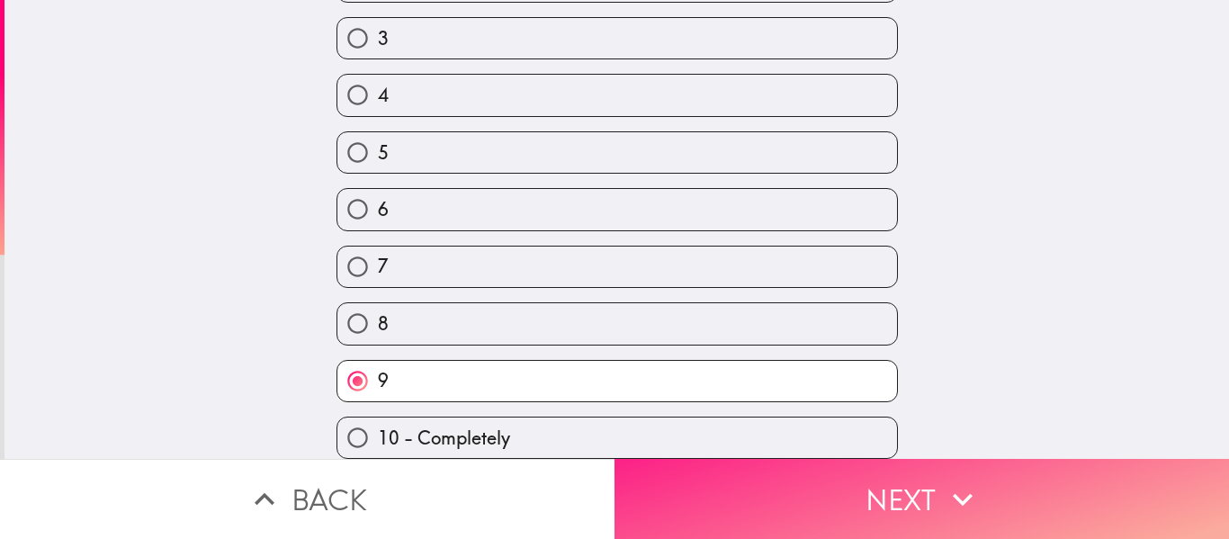
click at [990, 497] on button "Next" at bounding box center [921, 499] width 614 height 80
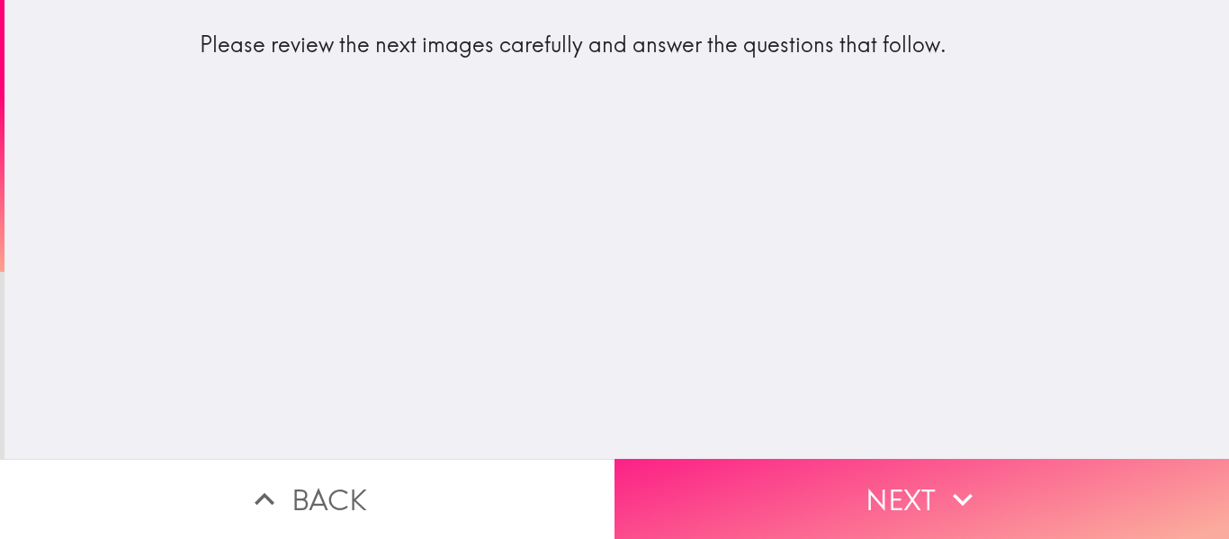
click at [795, 479] on button "Next" at bounding box center [921, 499] width 614 height 80
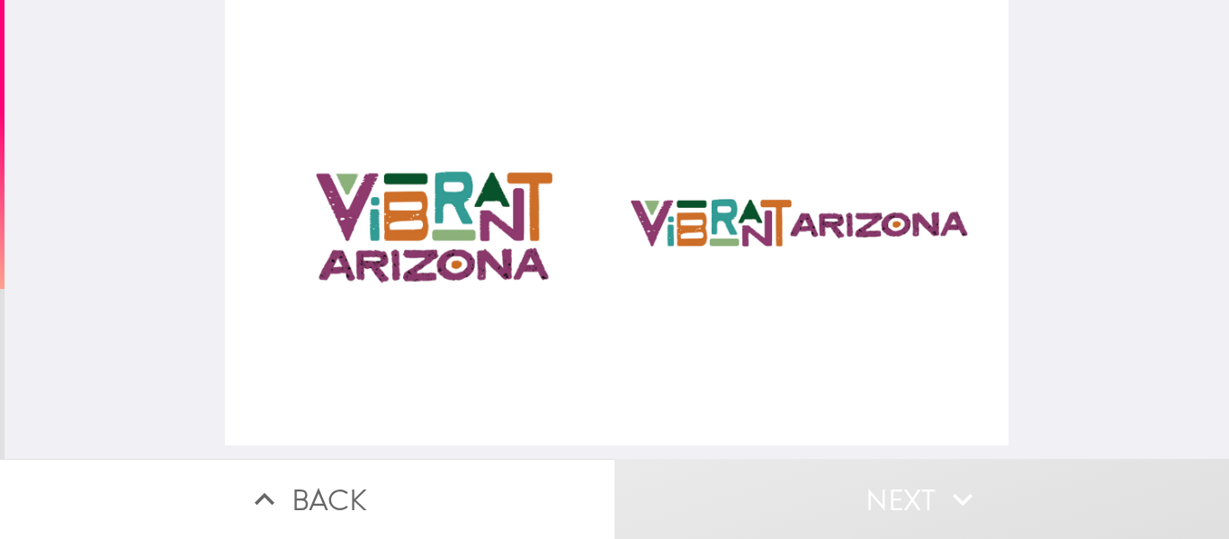
click at [426, 223] on div at bounding box center [616, 222] width 783 height 445
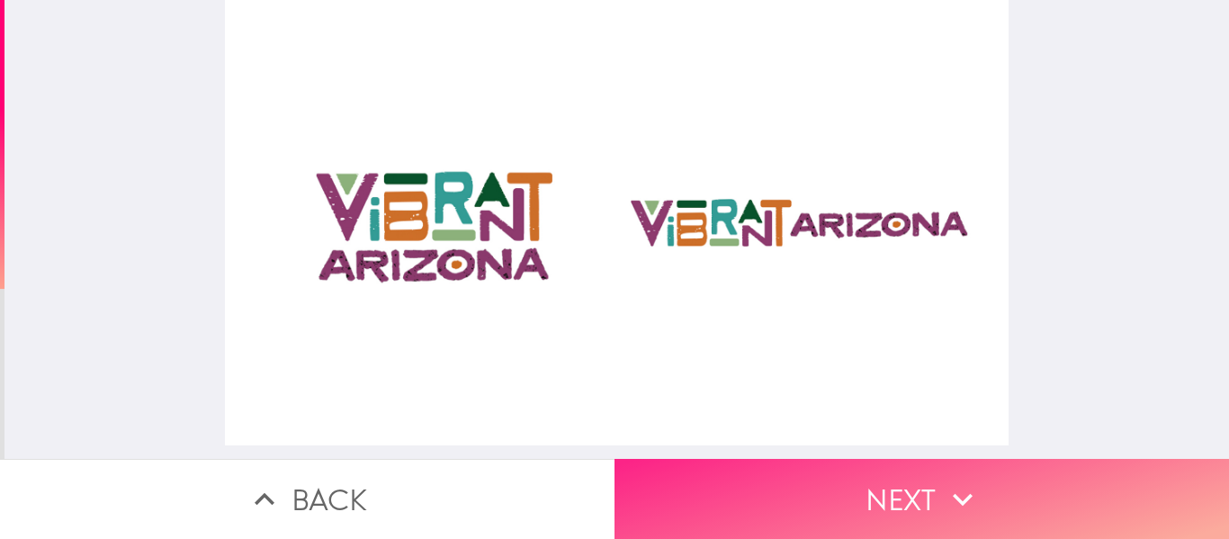
click at [987, 501] on button "Next" at bounding box center [921, 499] width 614 height 80
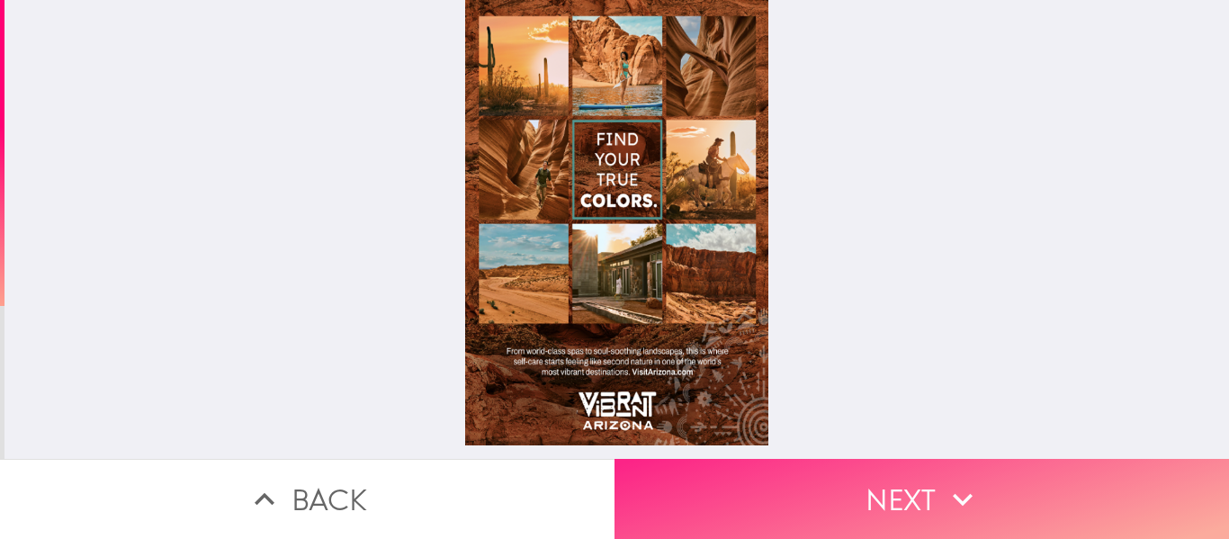
click at [741, 472] on button "Next" at bounding box center [921, 499] width 614 height 80
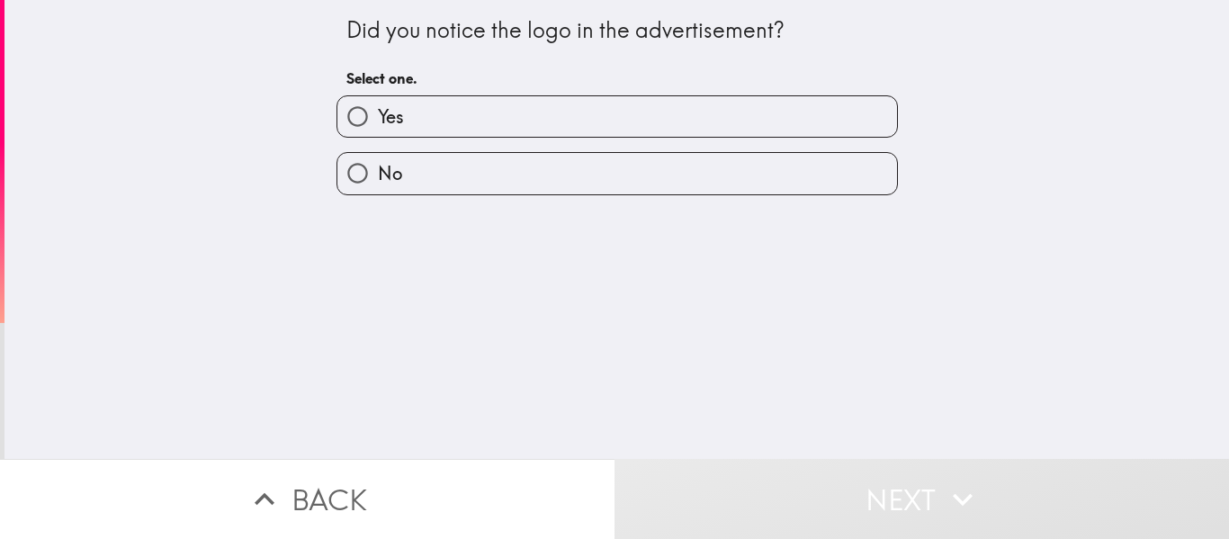
click at [470, 36] on div "Did you notice the logo in the advertisement?" at bounding box center [616, 30] width 541 height 31
click at [468, 35] on div "Did you notice the logo in the advertisement?" at bounding box center [616, 30] width 541 height 31
click at [656, 33] on div "Did you notice the logo in the advertisement?" at bounding box center [616, 30] width 541 height 31
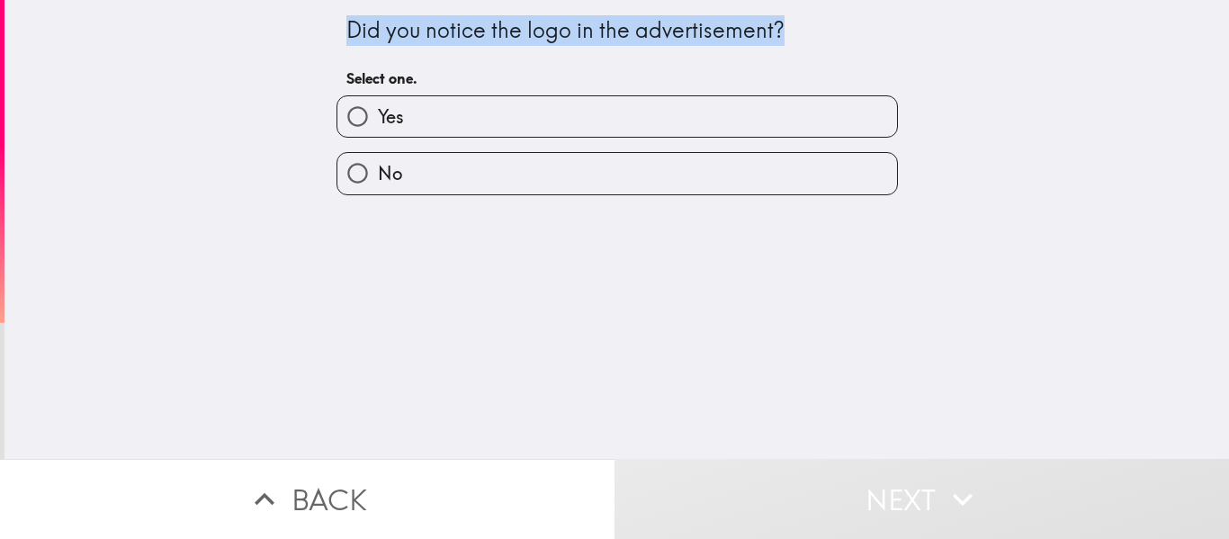
click at [656, 33] on div "Did you notice the logo in the advertisement?" at bounding box center [616, 30] width 541 height 31
click at [644, 44] on div at bounding box center [644, 44] width 0 height 0
click at [851, 299] on div "Did you notice the logo in the advertisement? Select one. Yes No" at bounding box center [616, 229] width 1224 height 459
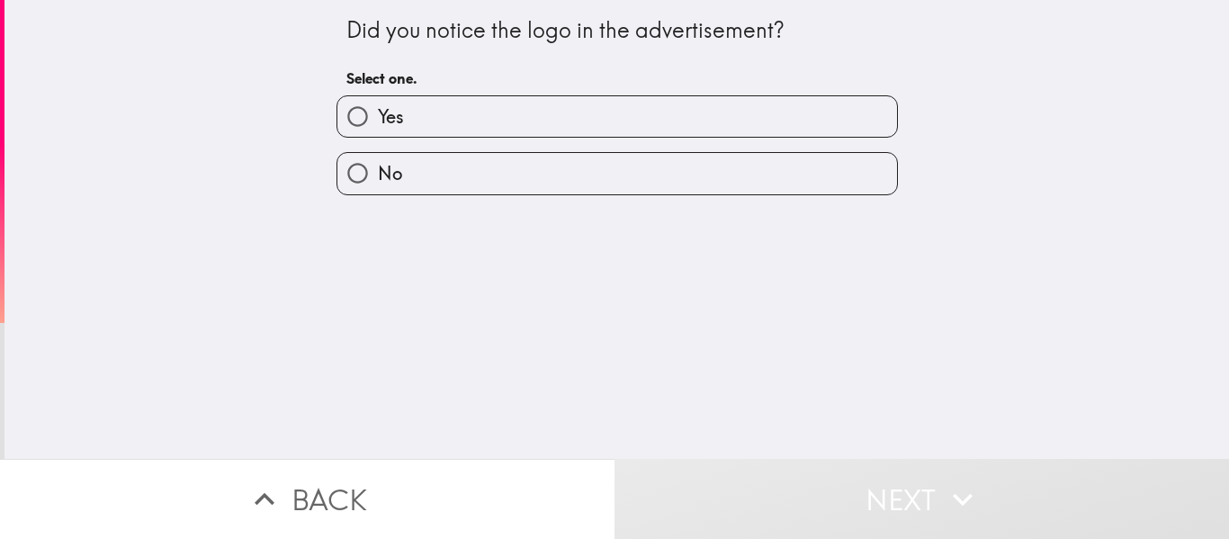
click at [781, 116] on label "Yes" at bounding box center [616, 116] width 559 height 40
click at [378, 116] on input "Yes" at bounding box center [357, 116] width 40 height 40
radio input "true"
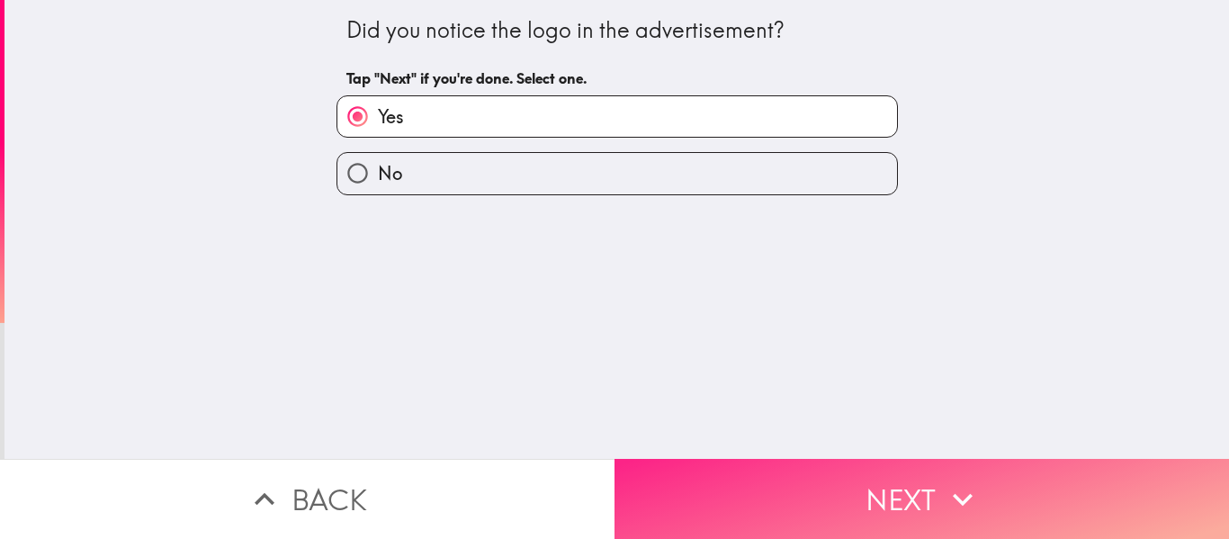
click at [905, 469] on button "Next" at bounding box center [921, 499] width 614 height 80
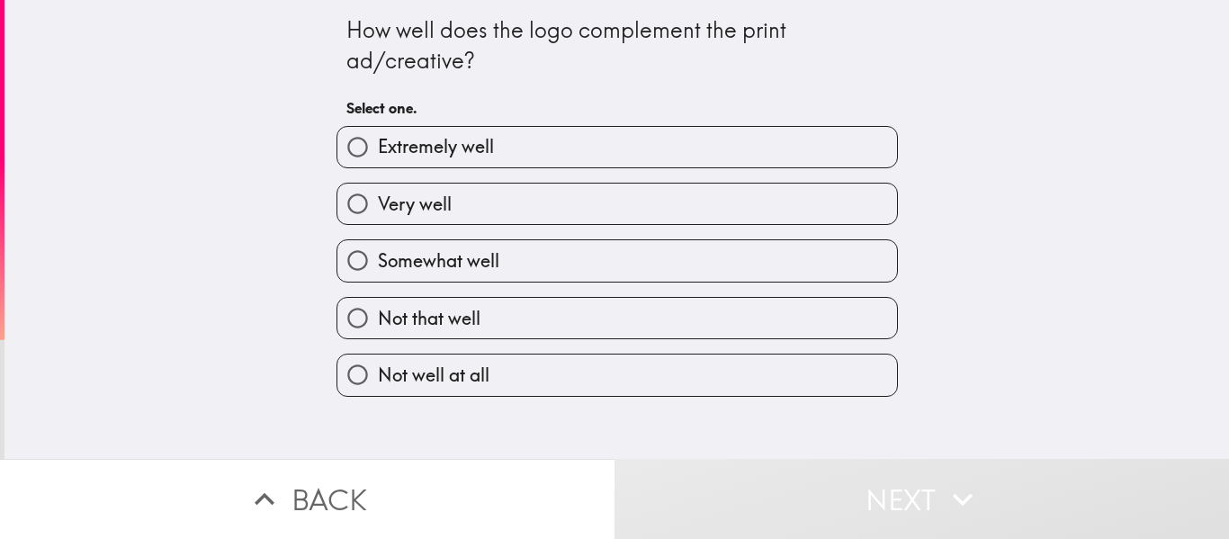
click at [401, 199] on span "Very well" at bounding box center [415, 204] width 74 height 25
click at [378, 199] on input "Very well" at bounding box center [357, 203] width 40 height 40
radio input "true"
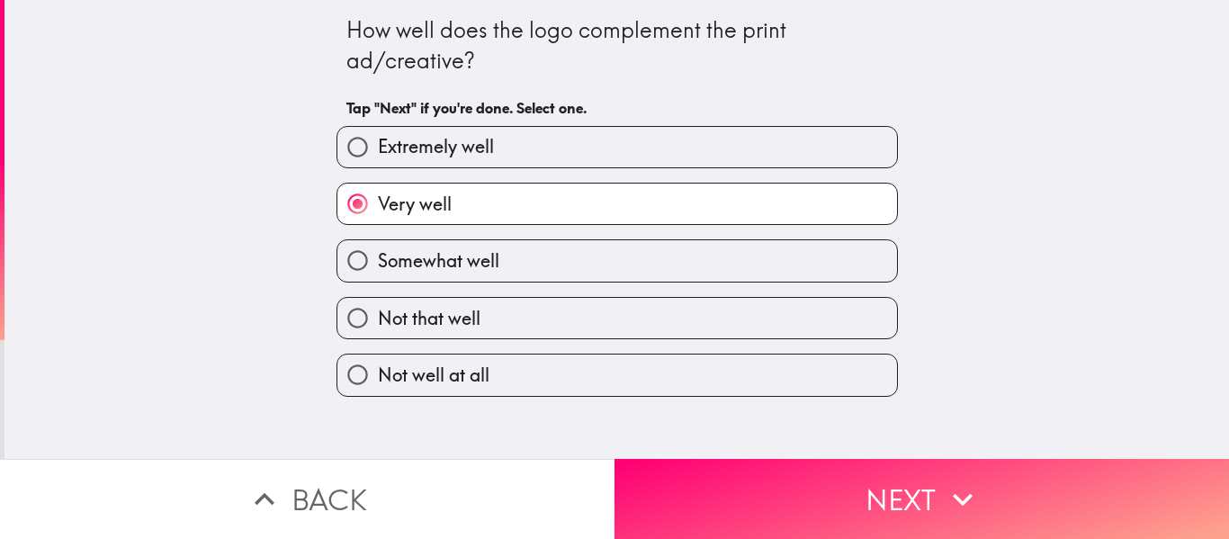
click at [273, 111] on div "How well does the logo complement the print ad/creative? Tap "Next" if you're d…" at bounding box center [616, 229] width 1224 height 459
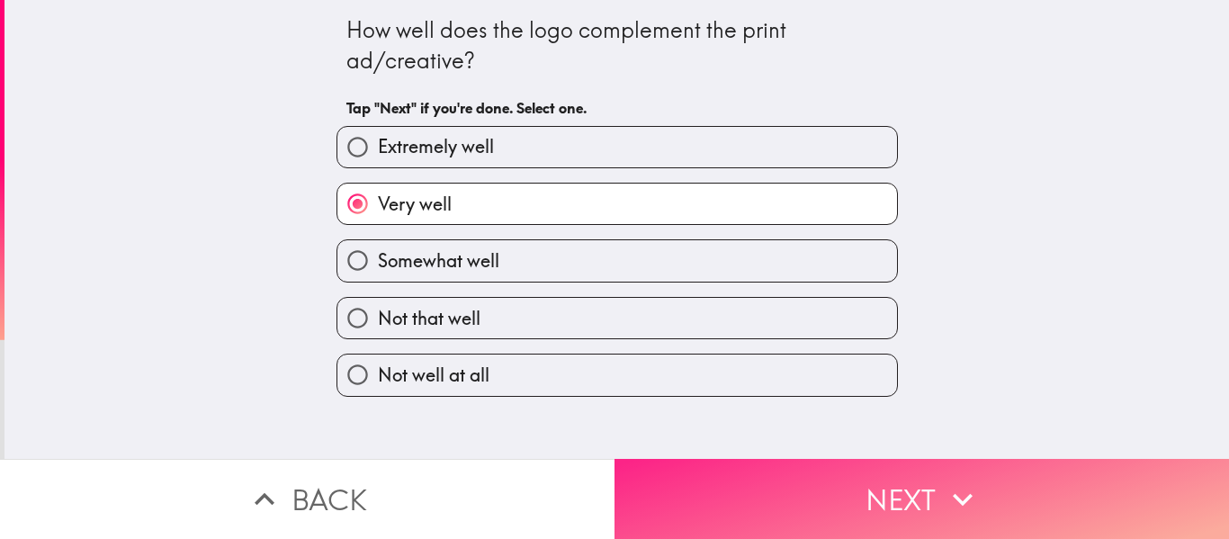
click at [868, 483] on button "Next" at bounding box center [921, 499] width 614 height 80
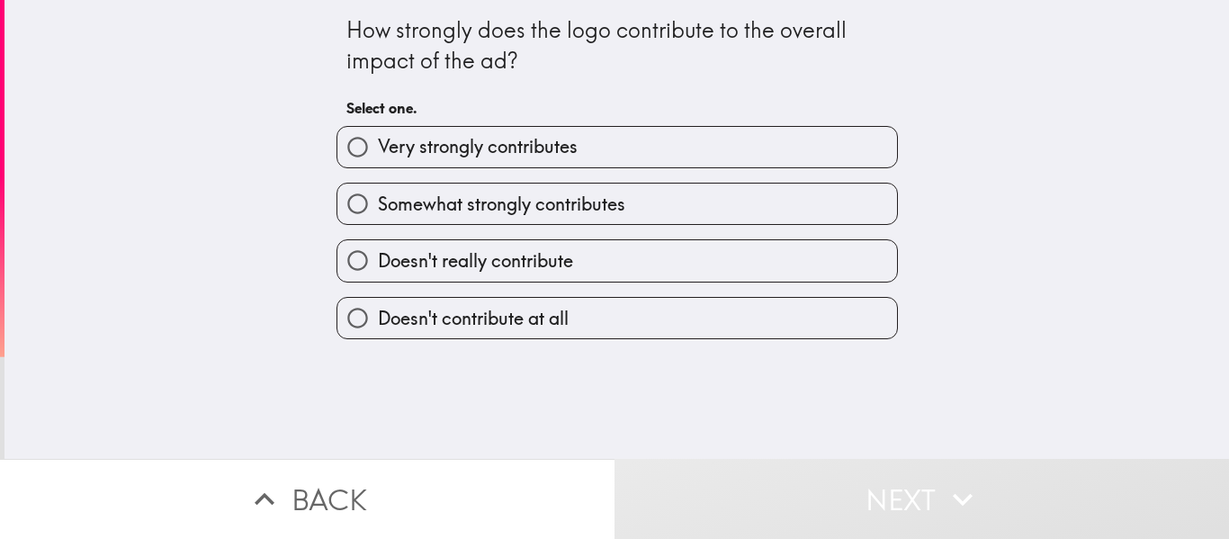
click at [454, 205] on span "Somewhat strongly contributes" at bounding box center [501, 204] width 247 height 25
click at [378, 205] on input "Somewhat strongly contributes" at bounding box center [357, 203] width 40 height 40
radio input "true"
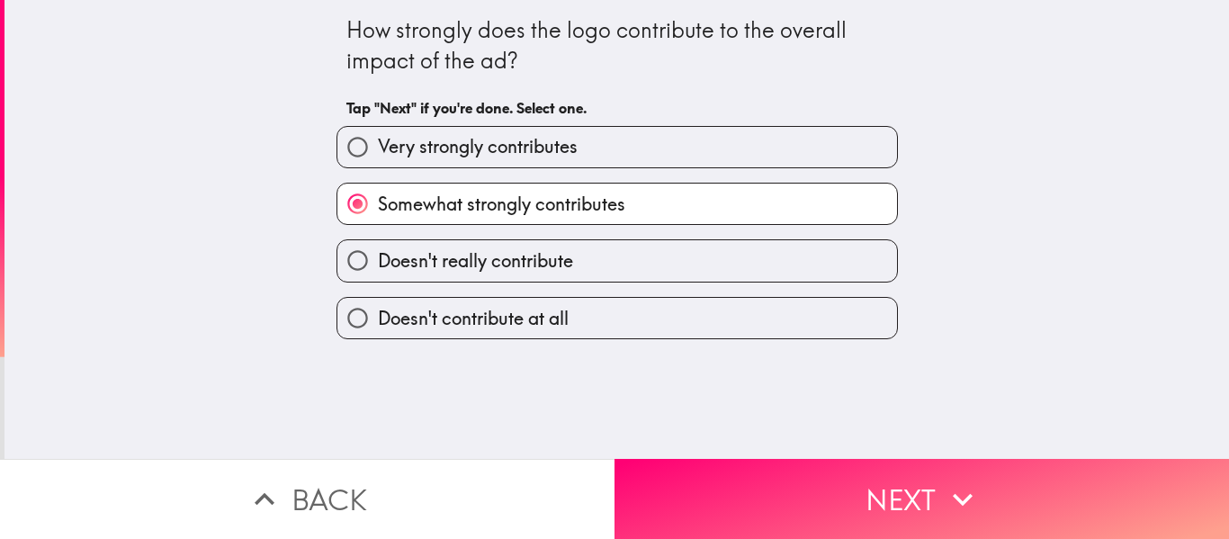
click at [201, 205] on div "How strongly does the logo contribute to the overall impact of the ad? Tap "Nex…" at bounding box center [616, 229] width 1224 height 459
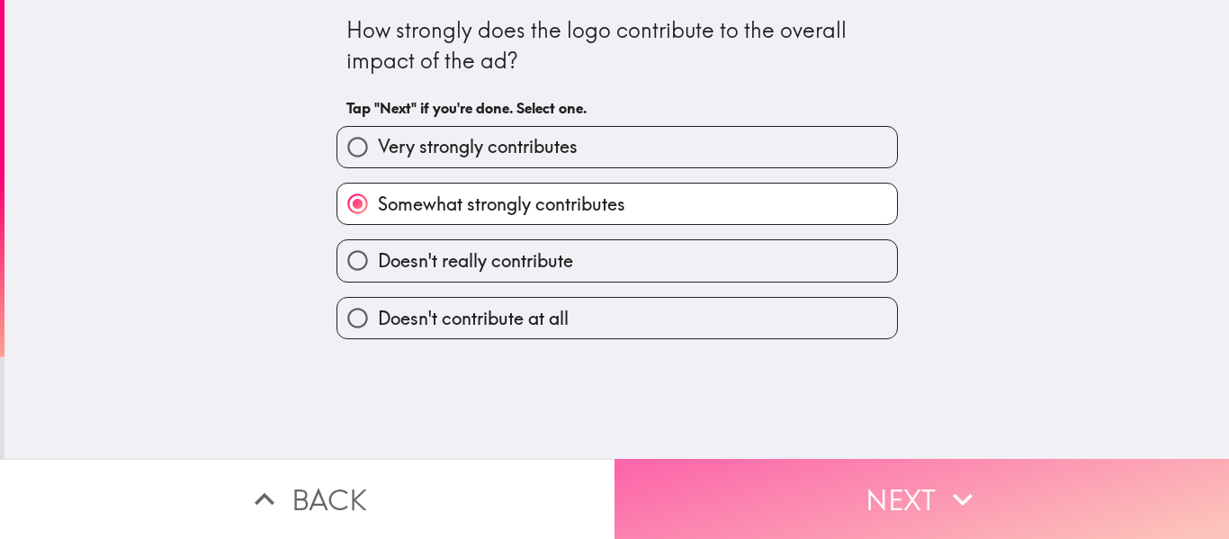
click at [843, 470] on button "Next" at bounding box center [921, 499] width 614 height 80
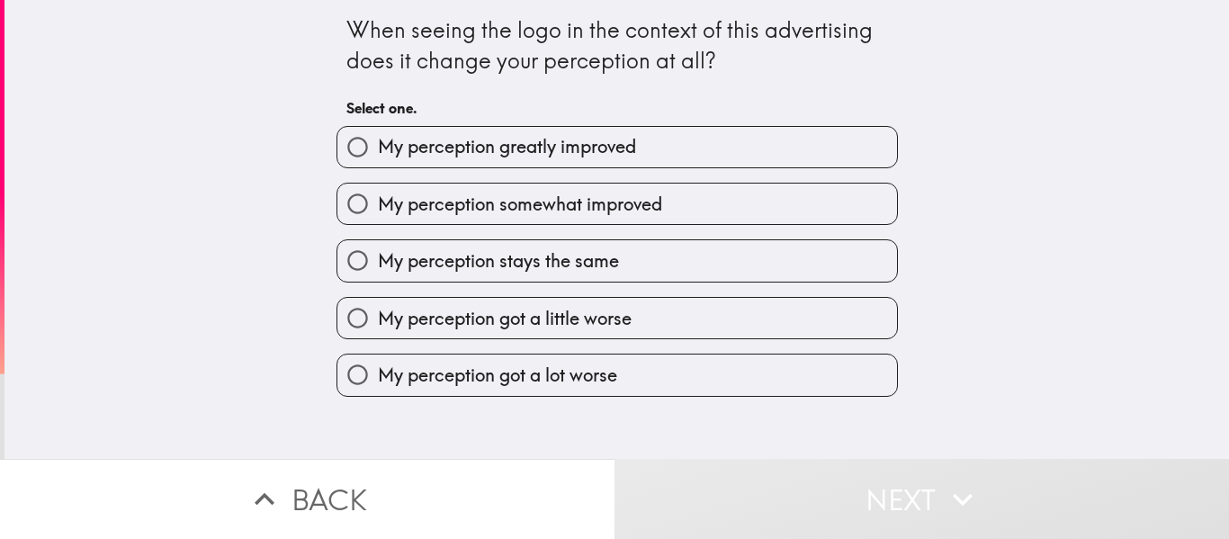
click at [451, 201] on span "My perception somewhat improved" at bounding box center [520, 204] width 284 height 25
click at [378, 201] on input "My perception somewhat improved" at bounding box center [357, 203] width 40 height 40
radio input "true"
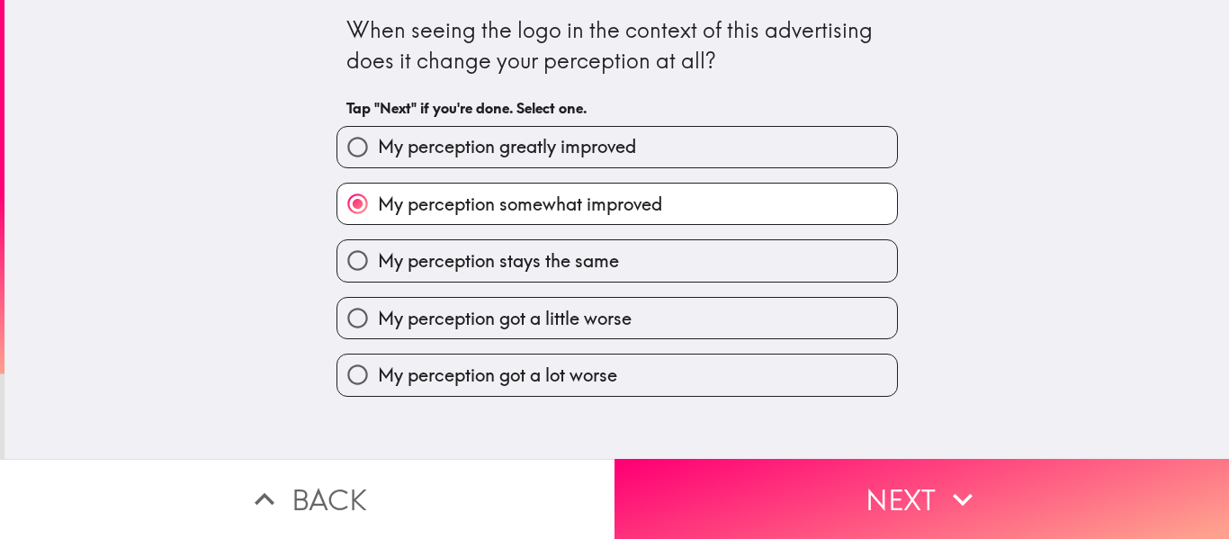
click at [257, 167] on div "When seeing the logo in the context of this advertising does it change your per…" at bounding box center [616, 229] width 1224 height 459
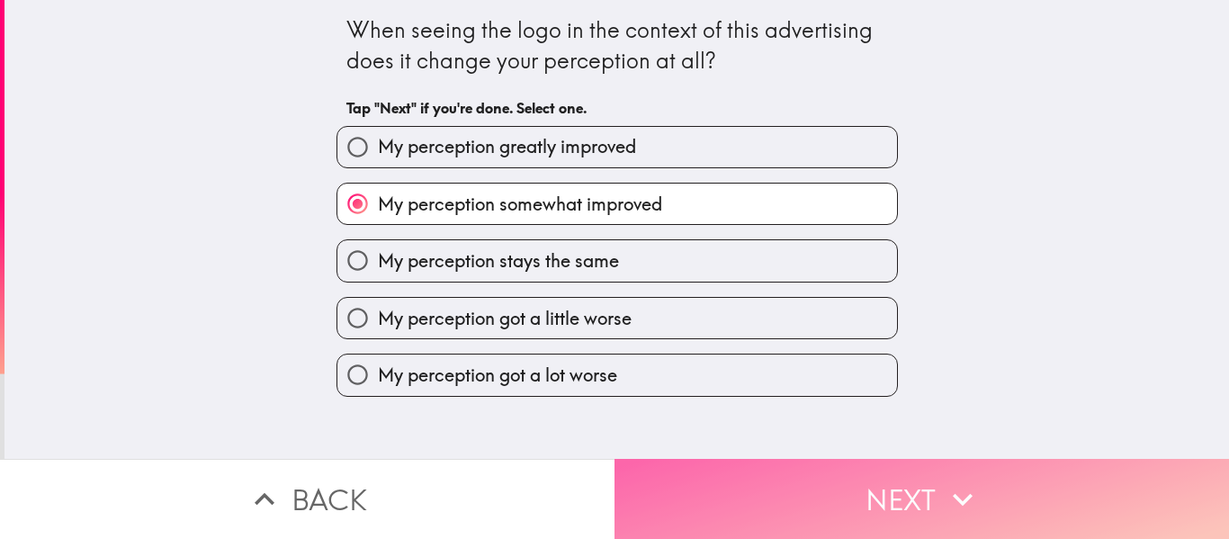
click at [1007, 497] on button "Next" at bounding box center [921, 499] width 614 height 80
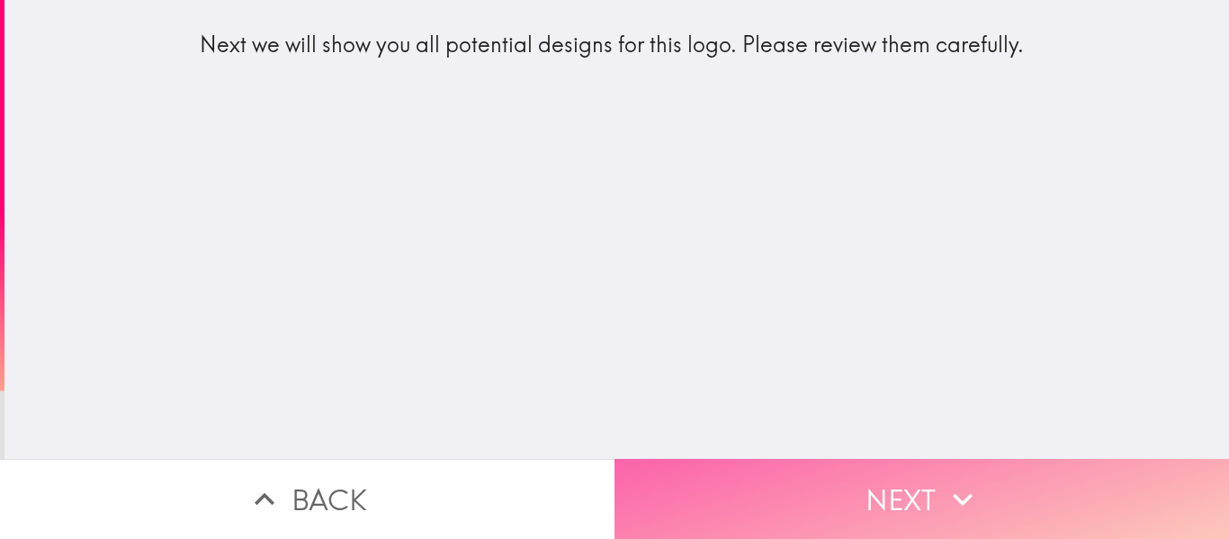
click at [975, 485] on button "Next" at bounding box center [921, 499] width 614 height 80
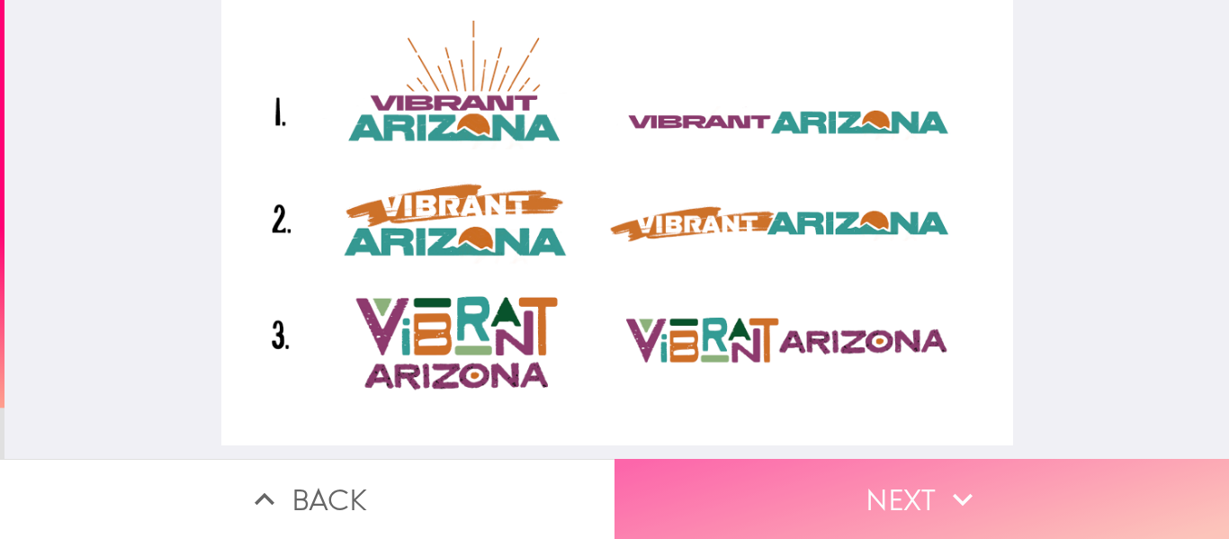
click at [880, 489] on button "Next" at bounding box center [921, 499] width 614 height 80
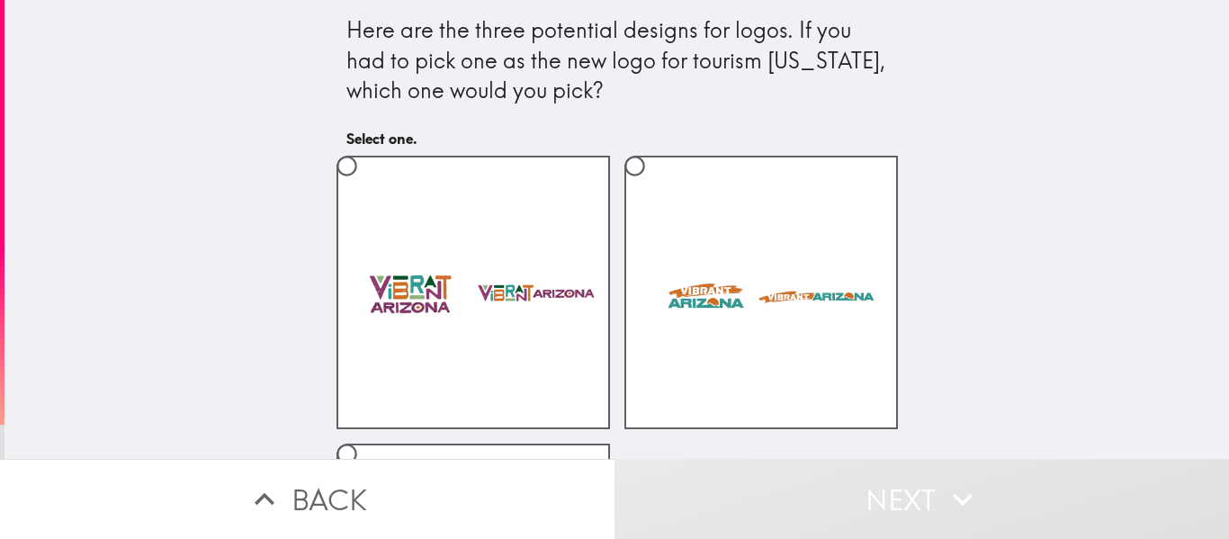
click at [399, 80] on div "Here are the three potential designs for logos. If you had to pick one as the n…" at bounding box center [616, 60] width 541 height 91
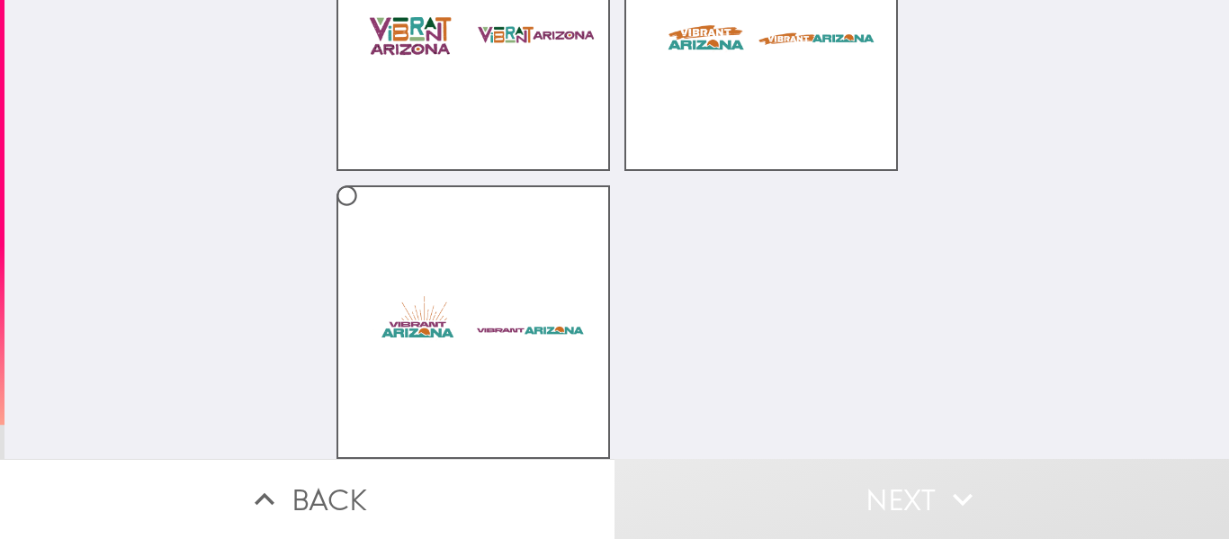
scroll to position [2, 0]
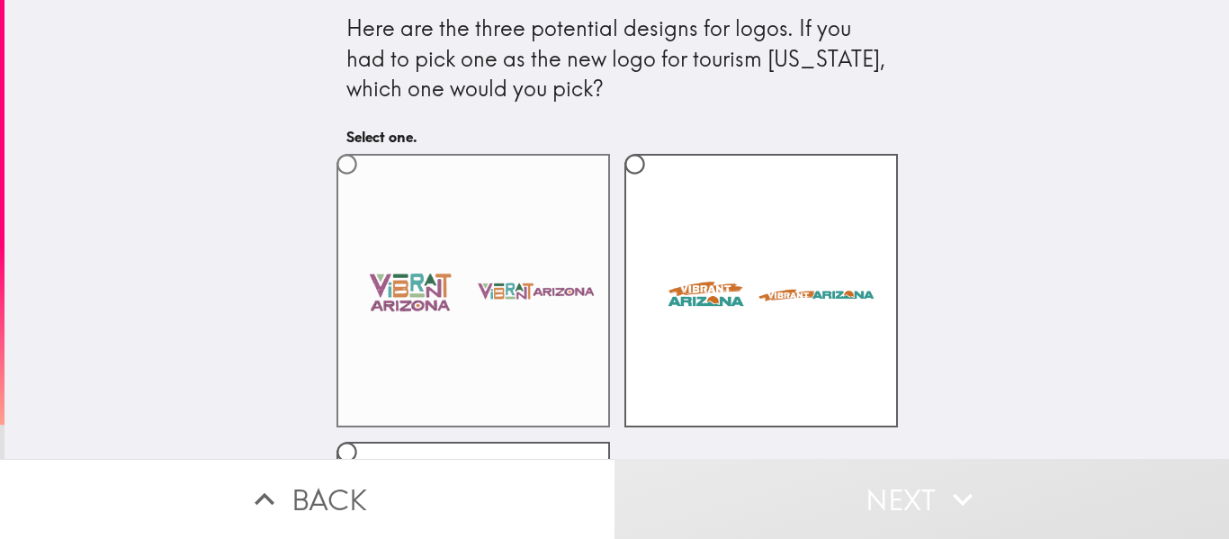
click at [331, 163] on input "radio" at bounding box center [347, 164] width 40 height 40
radio input "true"
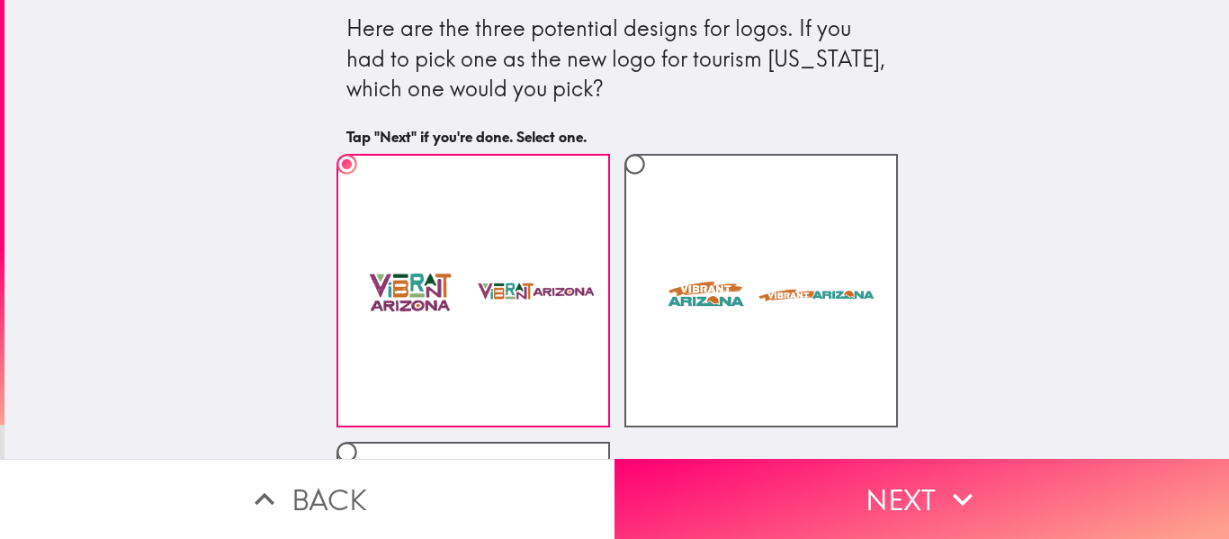
click at [639, 69] on div "Here are the three potential designs for logos. If you had to pick one as the n…" at bounding box center [616, 58] width 541 height 91
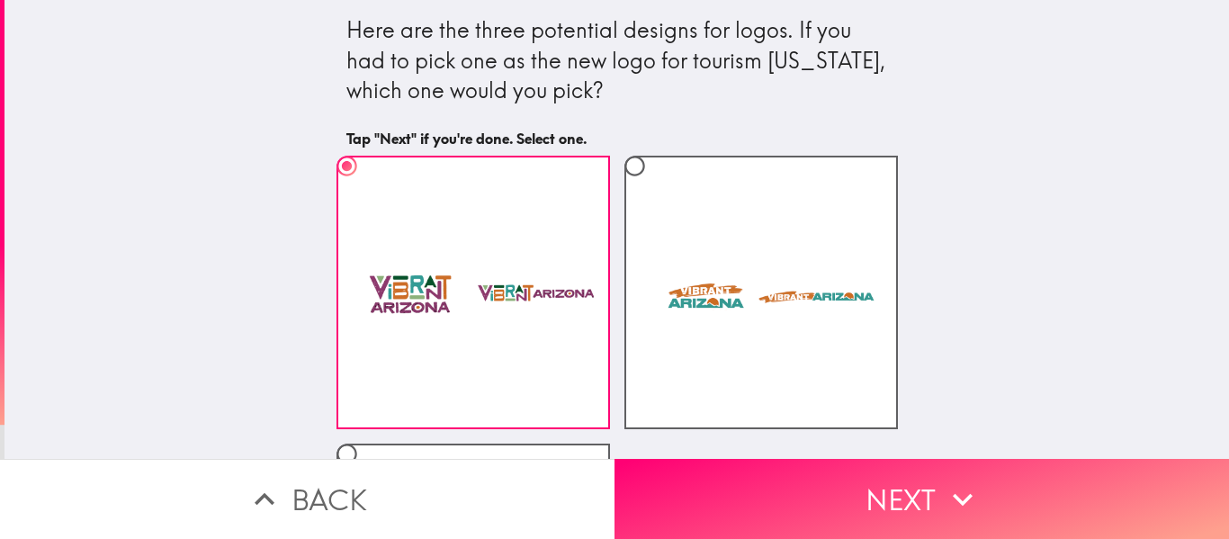
scroll to position [272, 0]
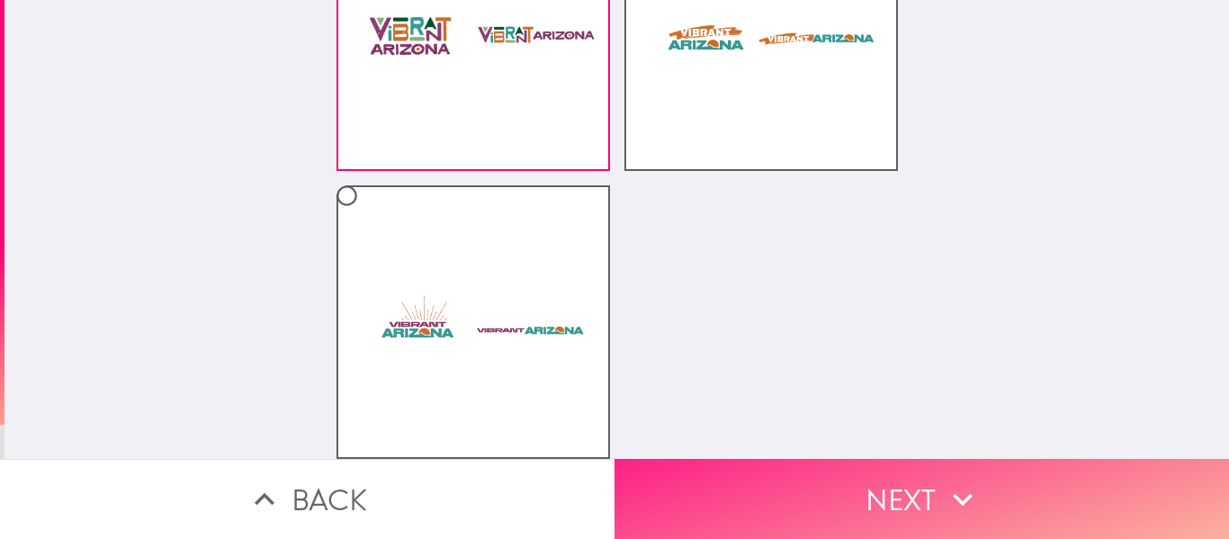
click at [870, 479] on button "Next" at bounding box center [921, 499] width 614 height 80
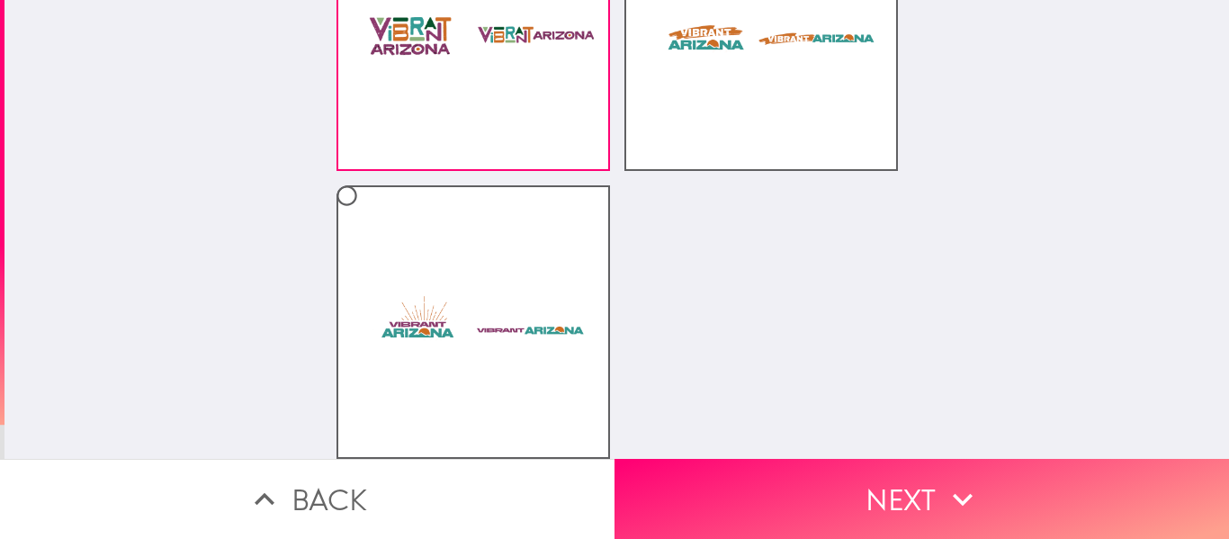
scroll to position [99, 0]
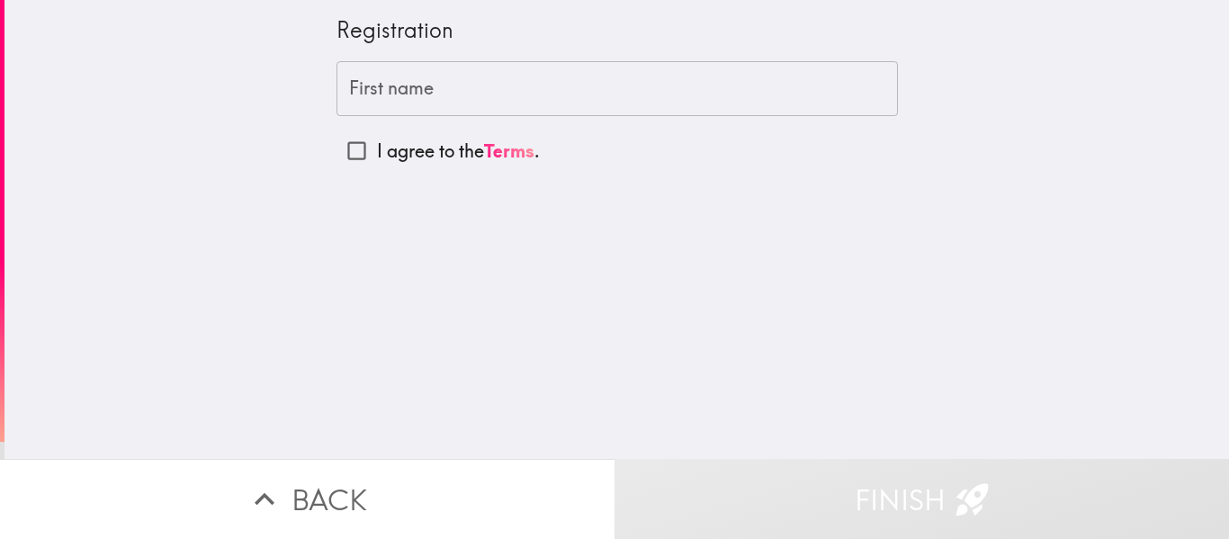
click at [363, 91] on input "First name" at bounding box center [616, 89] width 561 height 56
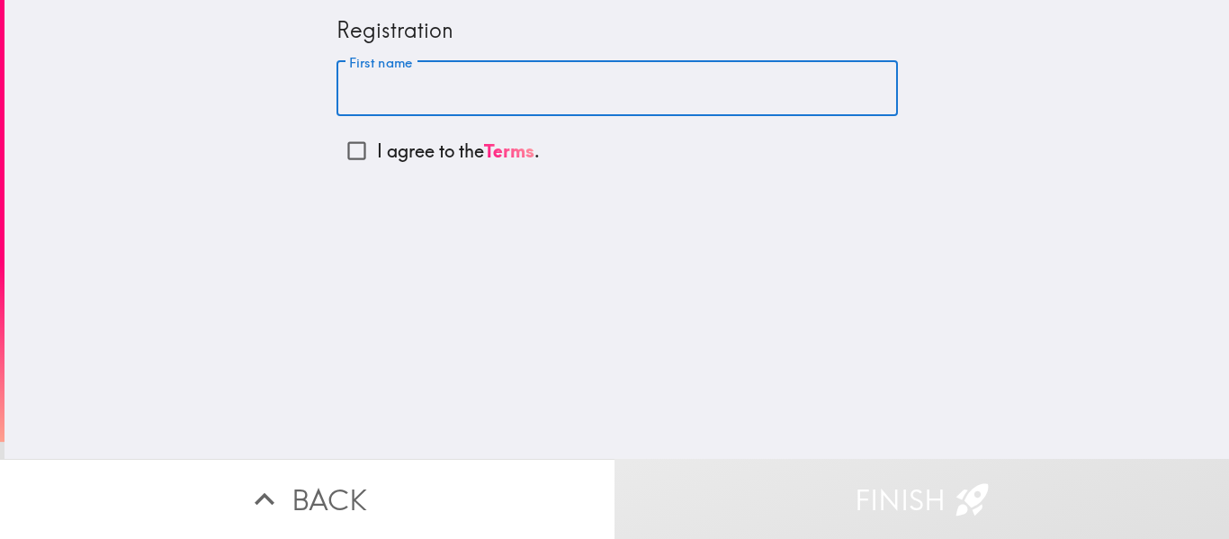
click at [336, 153] on input "I agree to the Terms ." at bounding box center [356, 150] width 40 height 40
checkbox input "true"
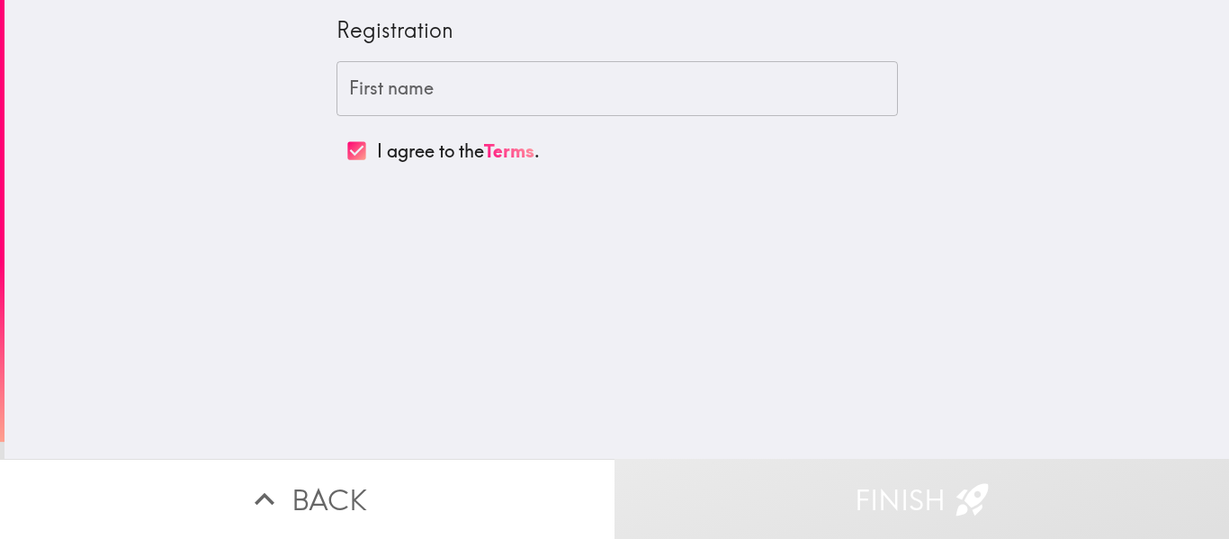
click at [404, 95] on div "First name First name" at bounding box center [616, 89] width 561 height 56
click at [404, 95] on input "First name" at bounding box center [616, 89] width 561 height 56
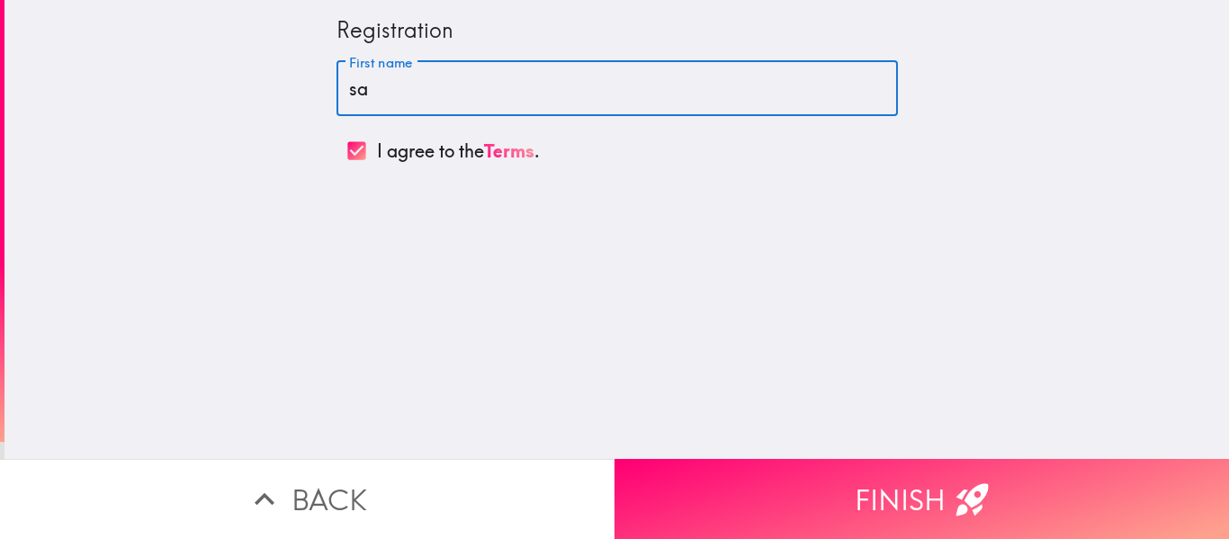
type input "s"
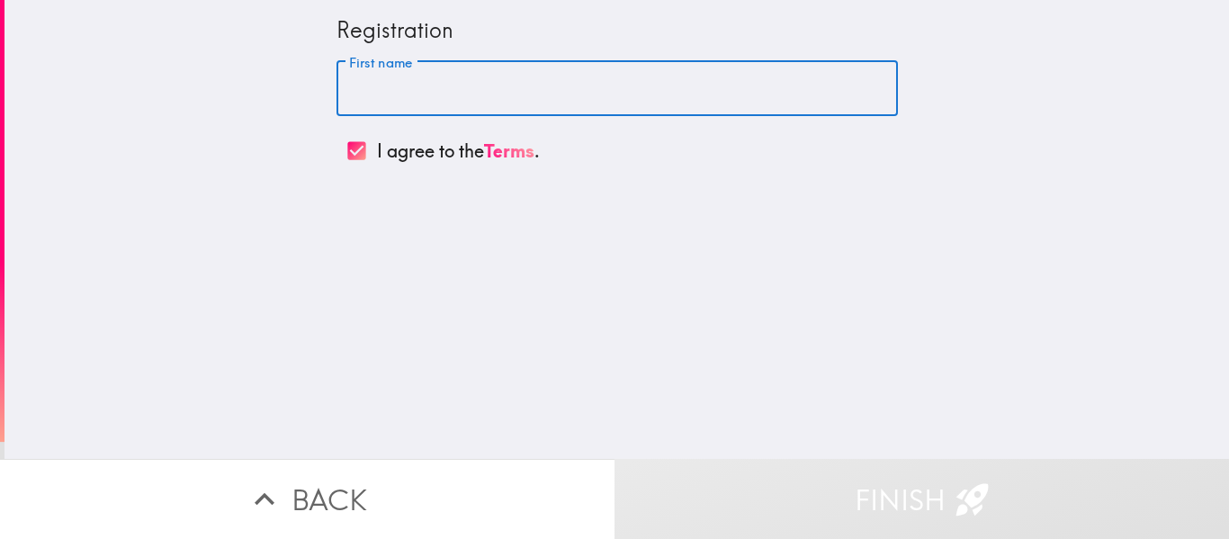
click at [364, 89] on input "First name" at bounding box center [616, 89] width 561 height 56
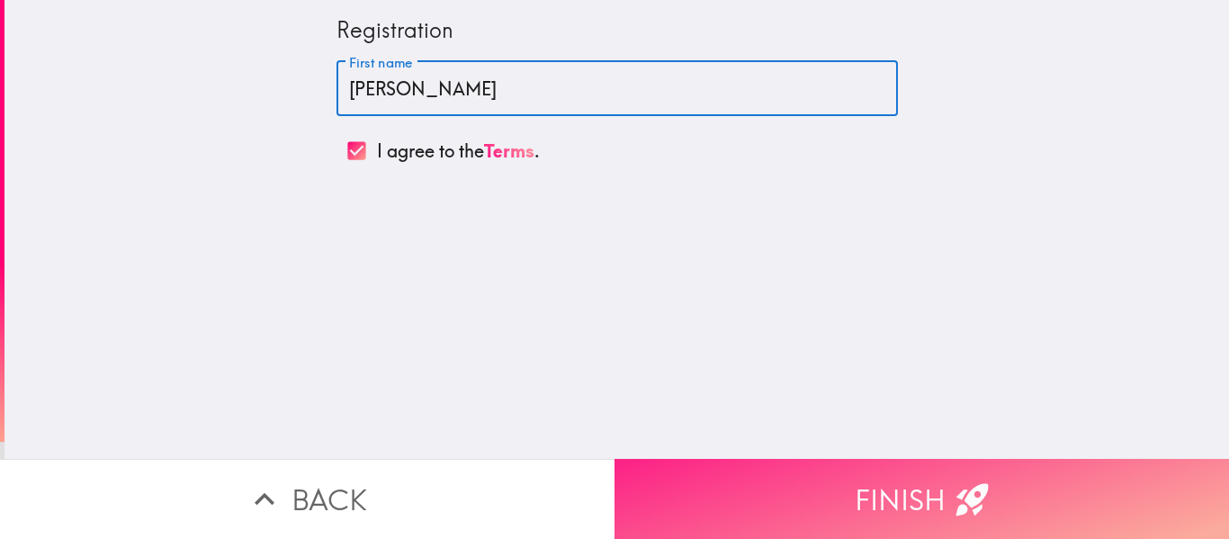
type input "Eric"
click at [881, 499] on button "Finish" at bounding box center [921, 499] width 614 height 80
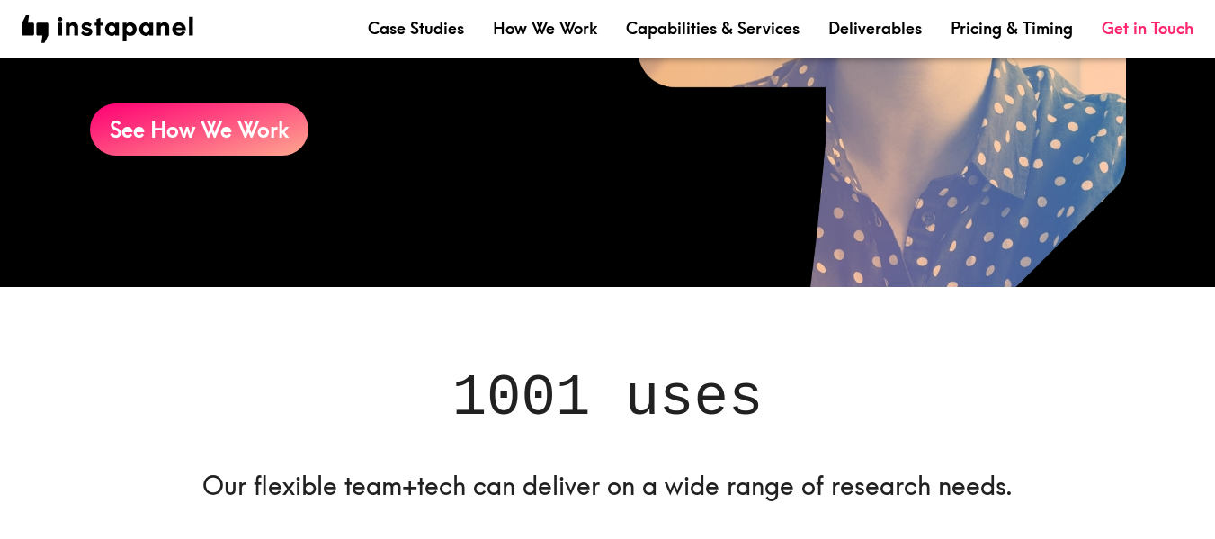
scroll to position [1529, 0]
